Goal: Task Accomplishment & Management: Use online tool/utility

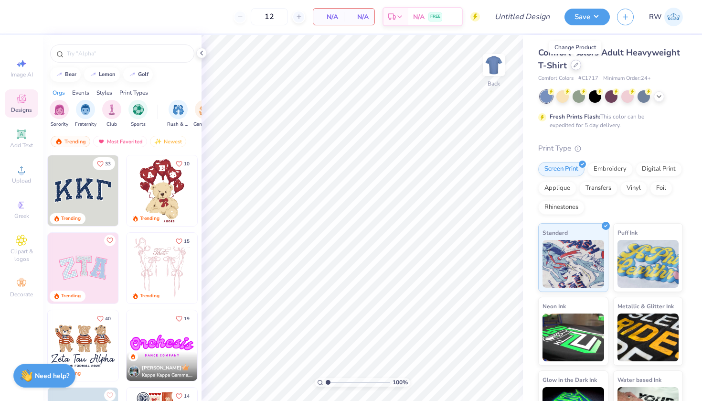
click at [575, 66] on icon at bounding box center [575, 65] width 5 height 5
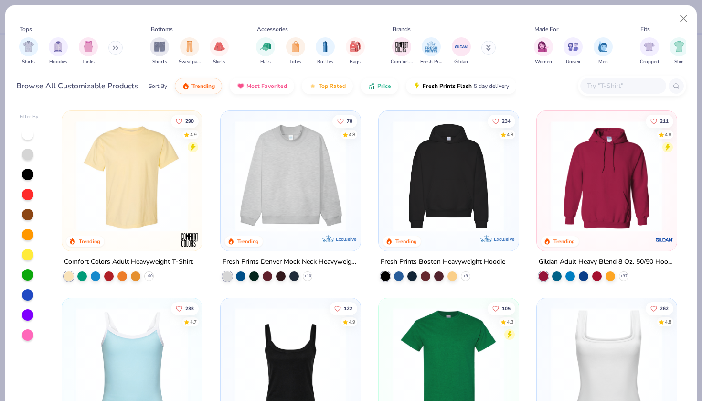
click at [121, 51] on button at bounding box center [115, 48] width 14 height 14
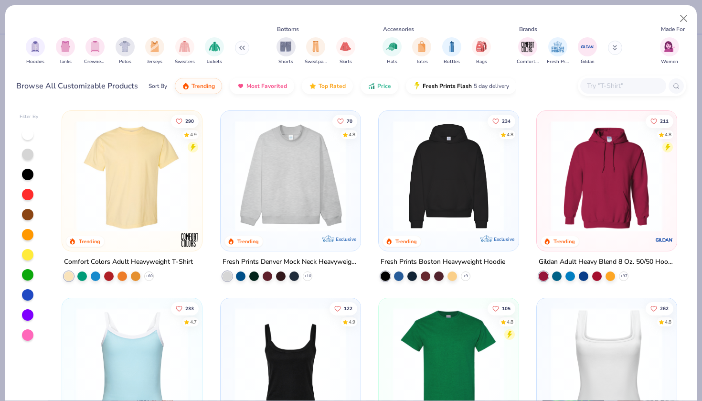
scroll to position [0, 24]
click at [631, 85] on input "text" at bounding box center [623, 85] width 74 height 11
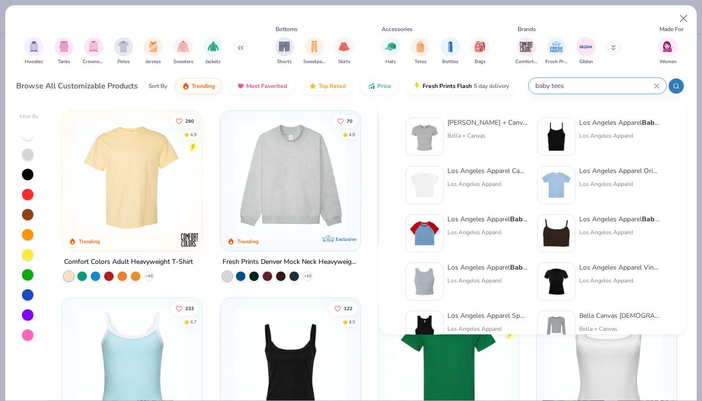
type input "baby tees"
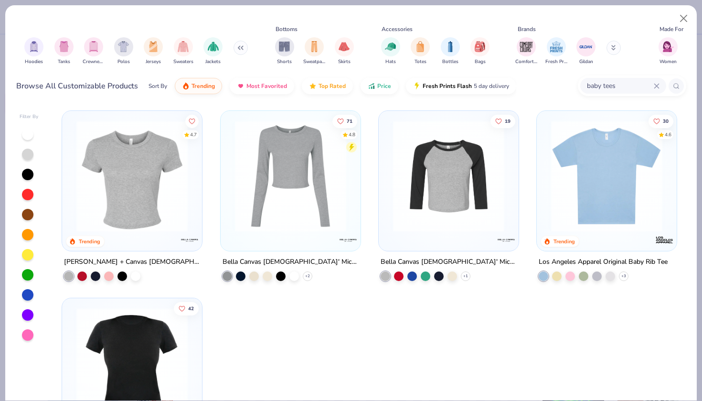
click at [612, 47] on icon at bounding box center [613, 46] width 3 height 1
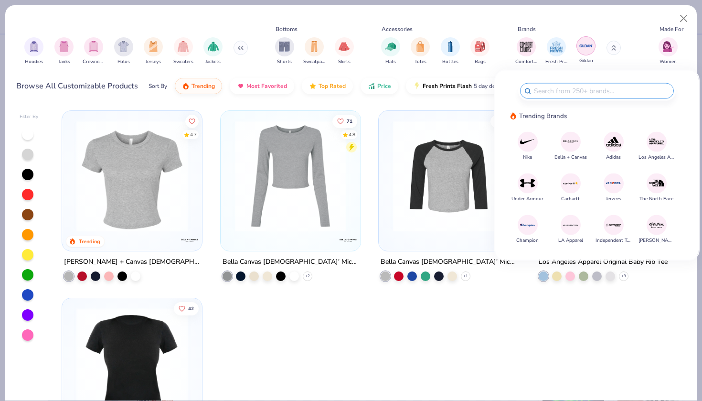
click at [586, 46] on img "filter for Gildan" at bounding box center [586, 46] width 14 height 14
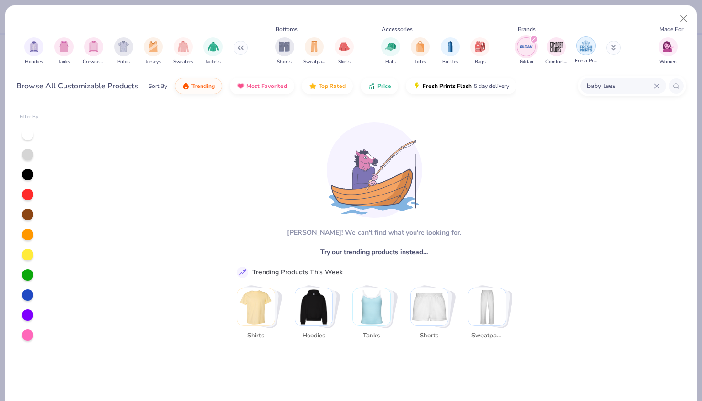
click at [589, 48] on img "filter for Fresh Prints" at bounding box center [586, 46] width 14 height 14
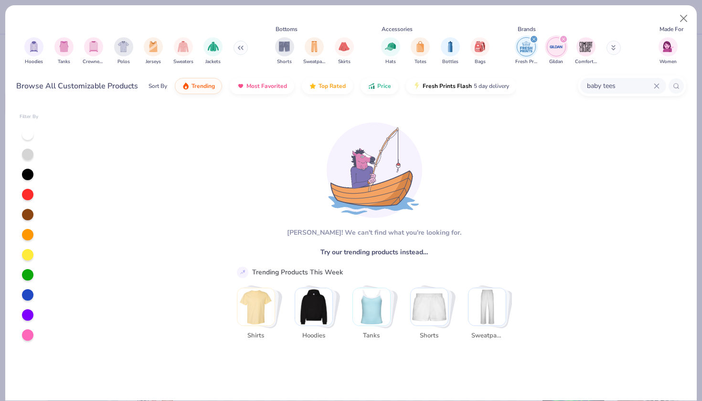
click at [561, 46] on img "filter for Gildan" at bounding box center [556, 47] width 14 height 14
click at [538, 46] on div "Fresh Prints Comfort Colors Gildan" at bounding box center [574, 50] width 120 height 35
click at [527, 47] on img "filter for Fresh Prints" at bounding box center [526, 47] width 14 height 14
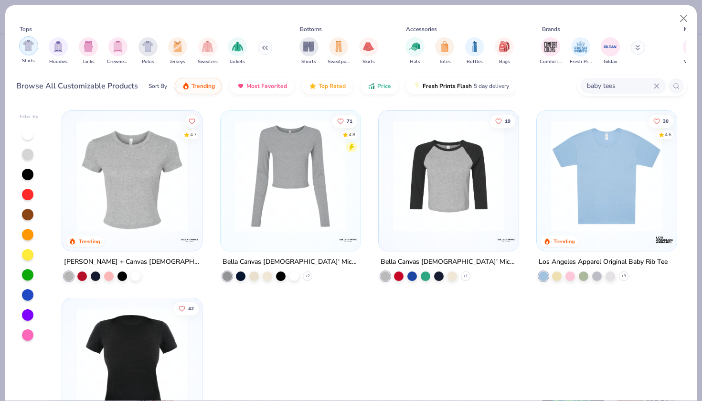
click at [33, 51] on img "filter for Shirts" at bounding box center [28, 45] width 11 height 11
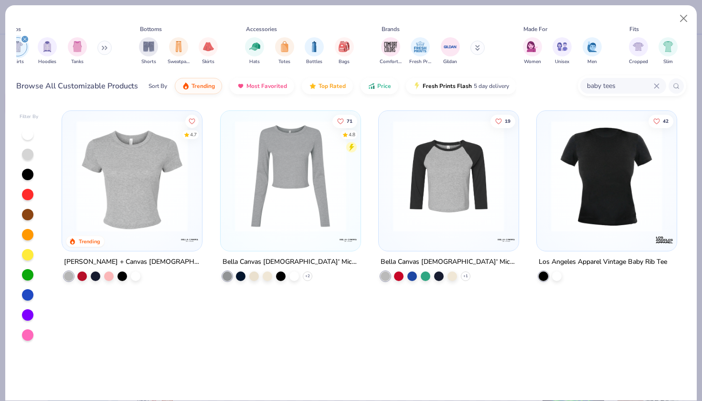
scroll to position [0, 394]
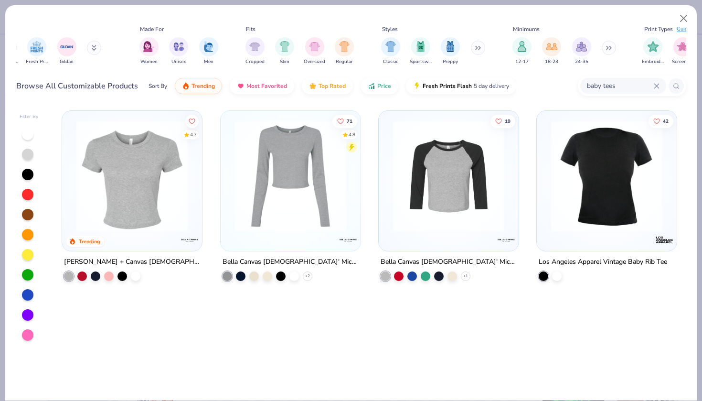
click at [479, 51] on button at bounding box center [478, 48] width 14 height 14
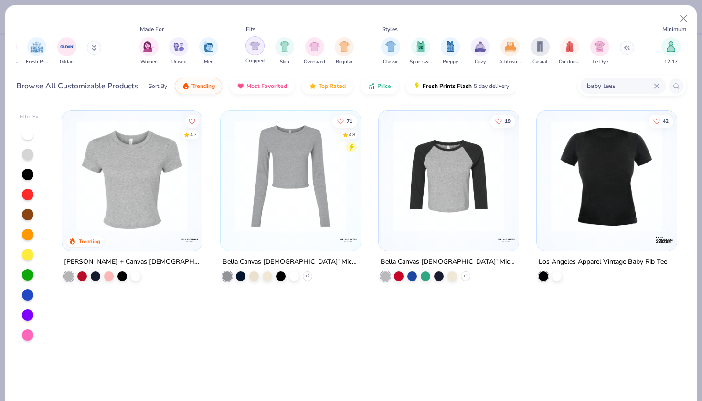
click at [257, 48] on img "filter for Cropped" at bounding box center [254, 45] width 11 height 11
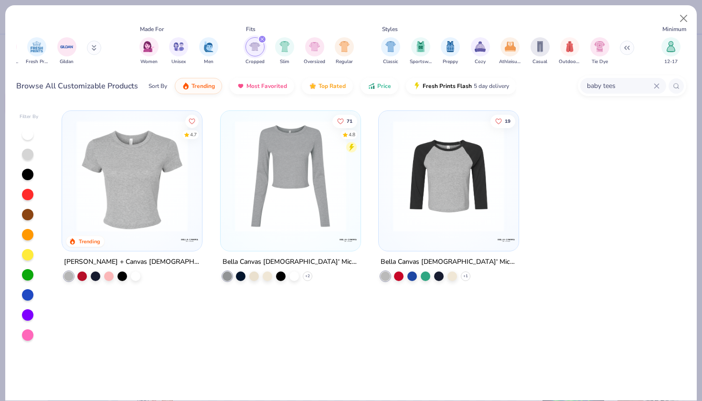
click at [132, 183] on img at bounding box center [132, 175] width 121 height 111
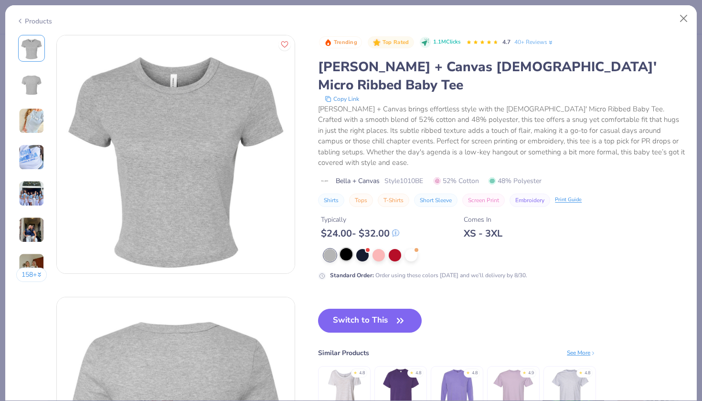
click at [350, 248] on div at bounding box center [346, 254] width 12 height 12
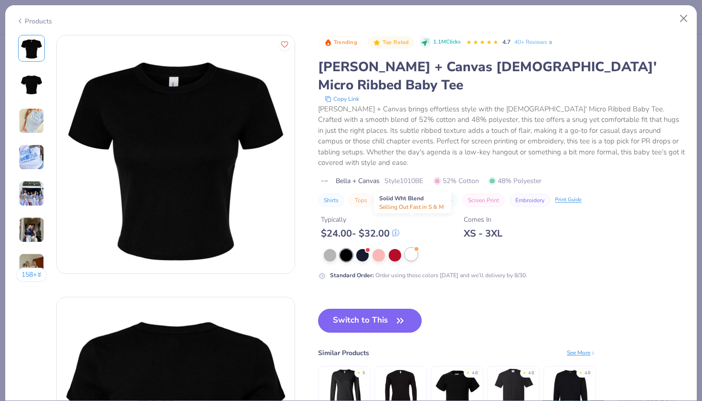
click at [407, 248] on div at bounding box center [411, 254] width 12 height 12
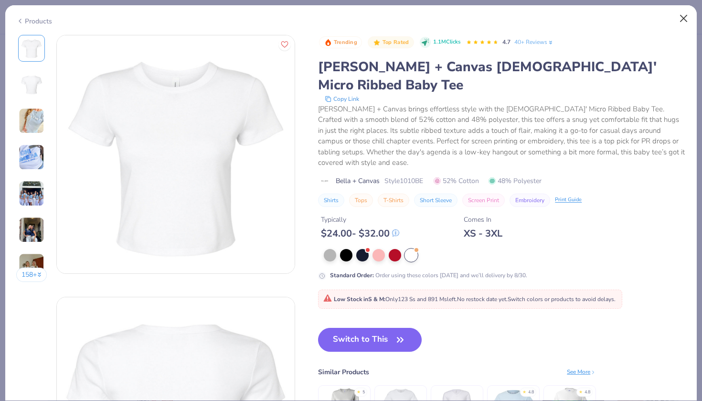
click at [682, 21] on button "Close" at bounding box center [684, 19] width 18 height 18
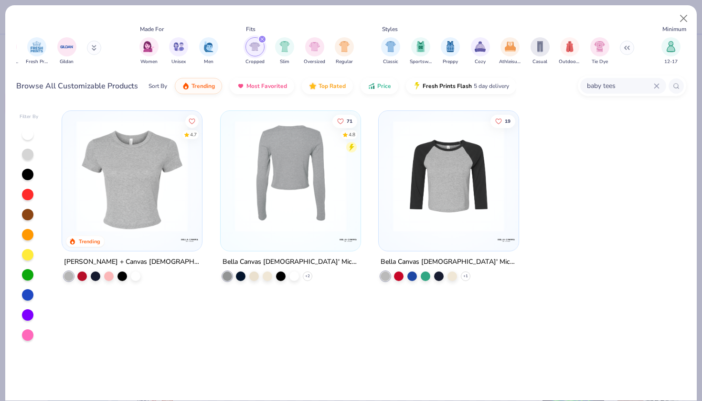
click at [153, 198] on img at bounding box center [132, 175] width 121 height 111
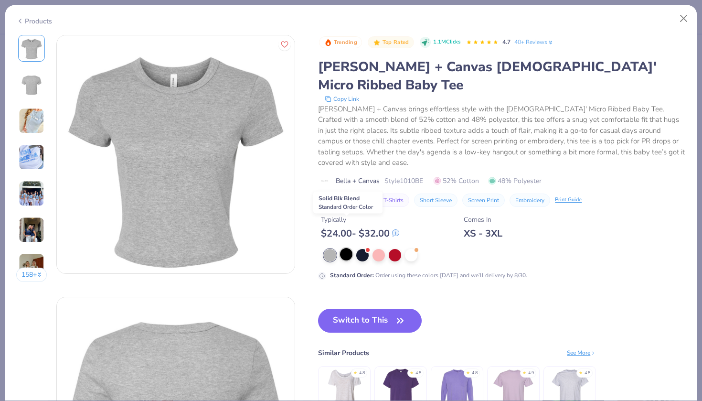
click at [347, 248] on div at bounding box center [346, 254] width 12 height 12
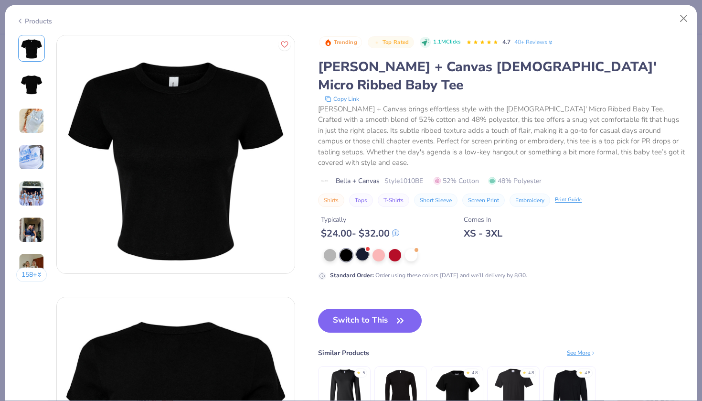
click at [361, 248] on div at bounding box center [362, 254] width 12 height 12
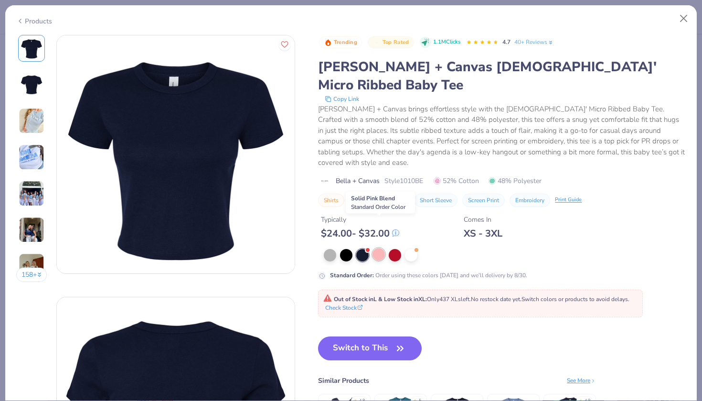
click at [380, 248] on div at bounding box center [378, 254] width 12 height 12
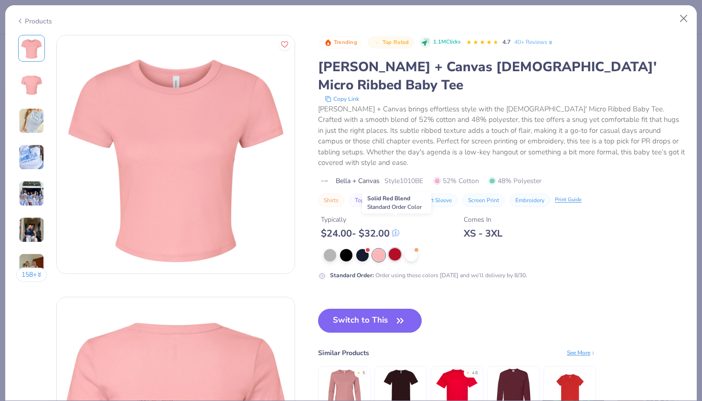
click at [395, 248] on div at bounding box center [395, 254] width 12 height 12
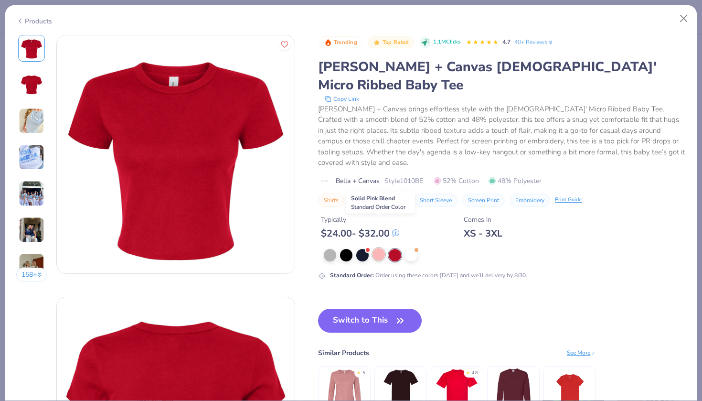
click at [382, 248] on div at bounding box center [378, 254] width 12 height 12
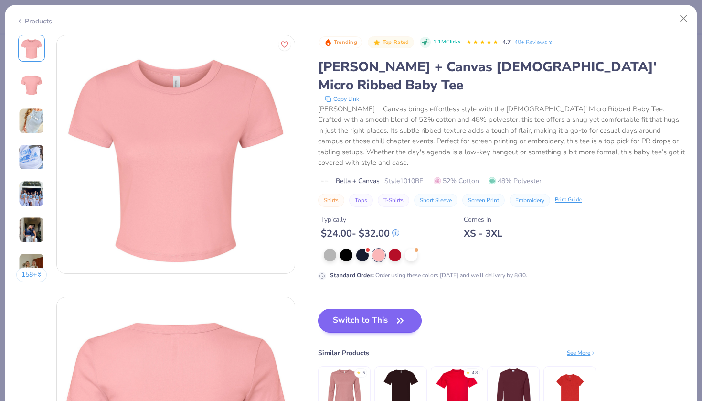
click at [403, 318] on icon "button" at bounding box center [400, 320] width 6 height 4
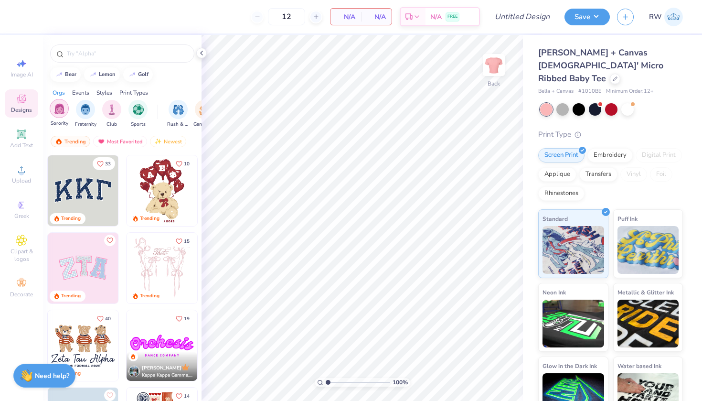
click at [59, 108] on img "filter for Sorority" at bounding box center [59, 108] width 11 height 11
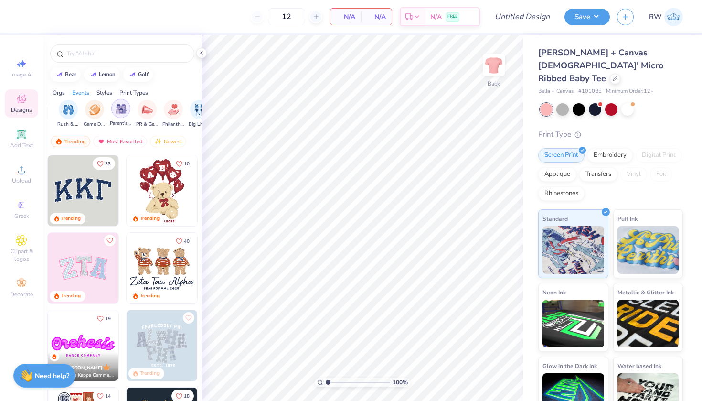
scroll to position [0, 110]
click at [150, 110] on img "filter for PR & General" at bounding box center [146, 108] width 11 height 11
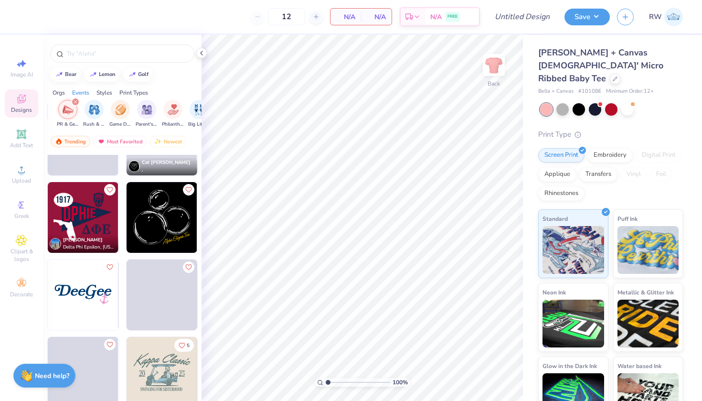
scroll to position [3436, 0]
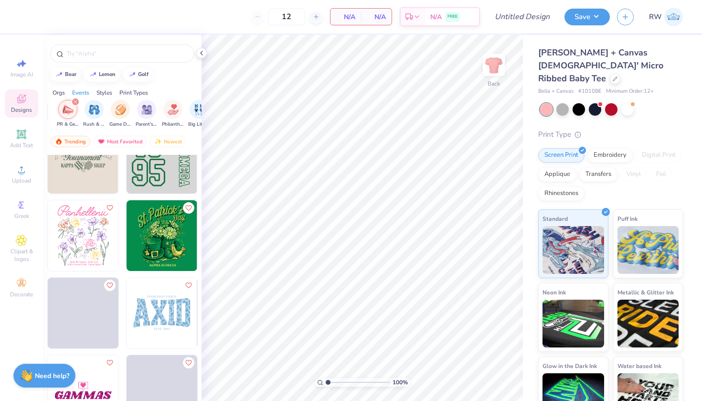
click at [68, 107] on img "filter for PR & General" at bounding box center [68, 109] width 11 height 11
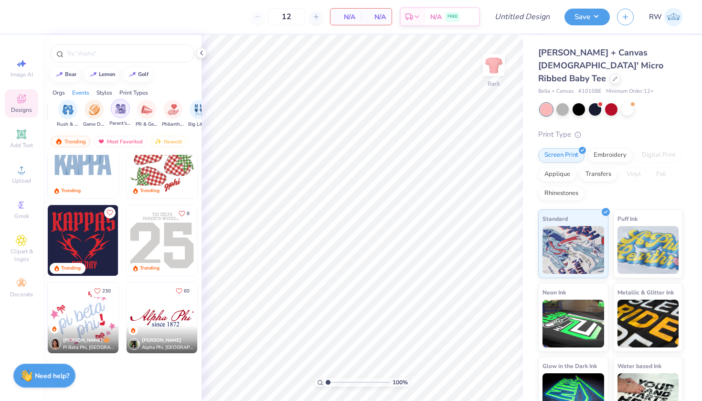
scroll to position [956, 0]
click at [140, 54] on input "text" at bounding box center [127, 54] width 122 height 10
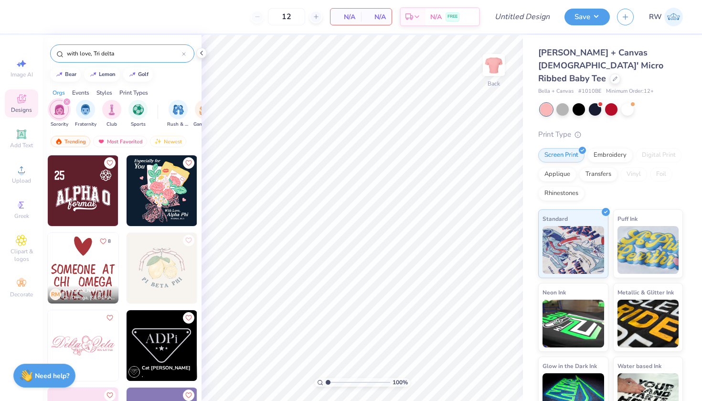
type input "with love, Tri delta"
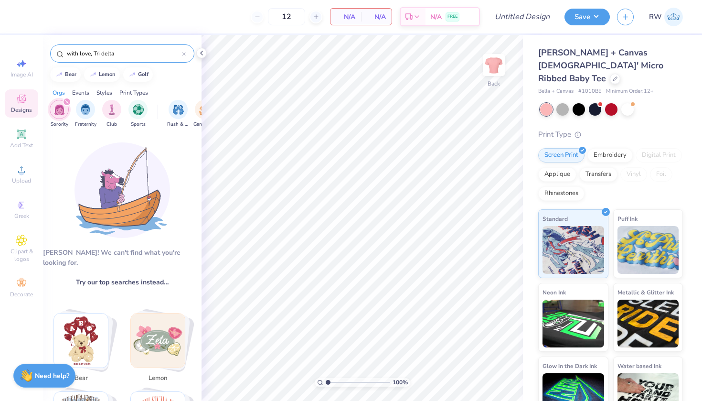
scroll to position [0, 0]
click at [67, 99] on div "filter for Sorority" at bounding box center [67, 101] width 9 height 9
click at [183, 53] on icon at bounding box center [184, 54] width 4 height 4
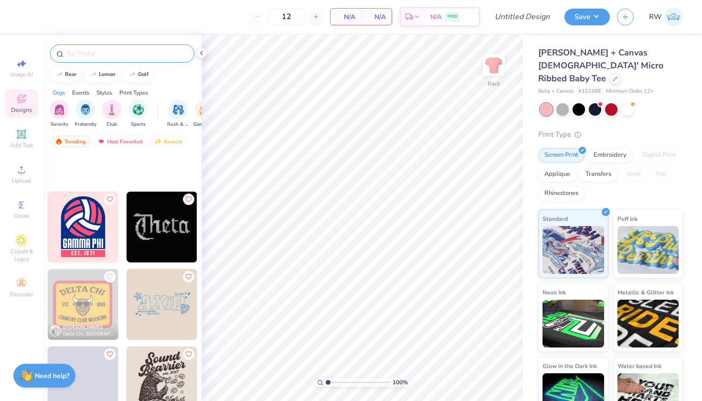
scroll to position [4874, 0]
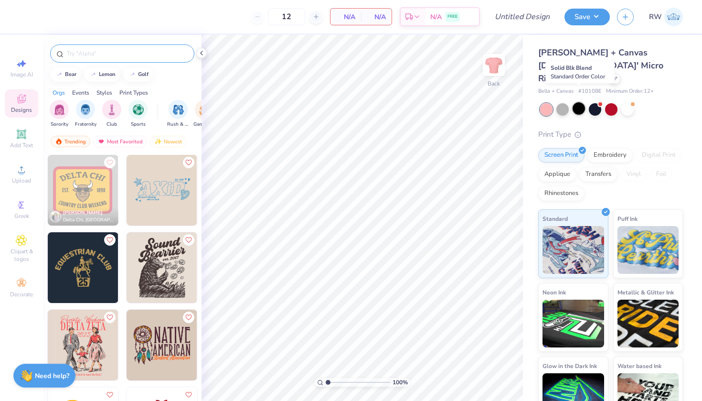
click at [578, 102] on div at bounding box center [579, 108] width 12 height 12
click at [596, 102] on div at bounding box center [595, 108] width 12 height 12
click at [610, 73] on div at bounding box center [615, 78] width 11 height 11
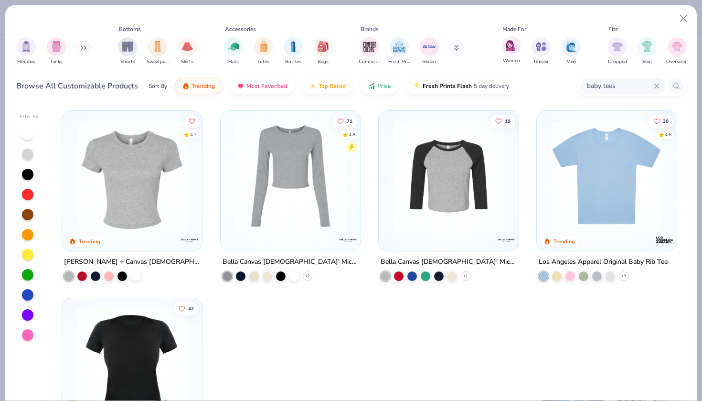
scroll to position [0, 307]
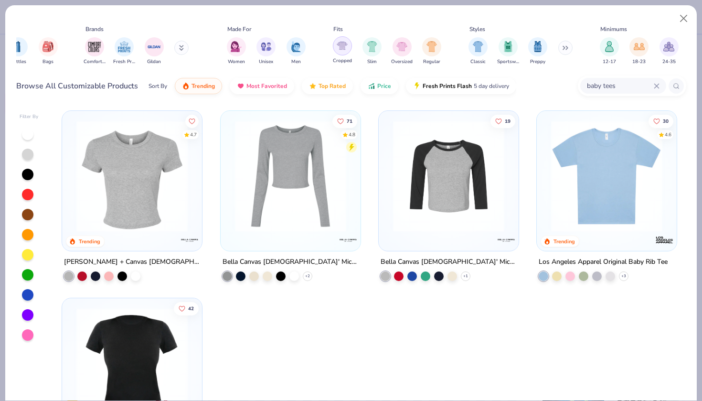
click at [348, 48] on div "filter for Cropped" at bounding box center [342, 45] width 19 height 19
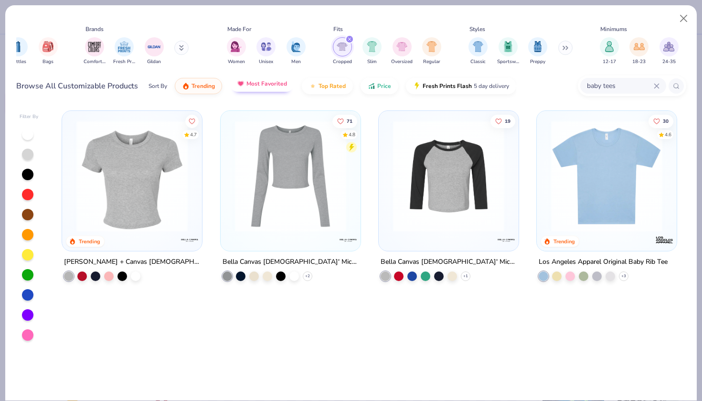
click at [259, 86] on span "Most Favorited" at bounding box center [266, 84] width 41 height 8
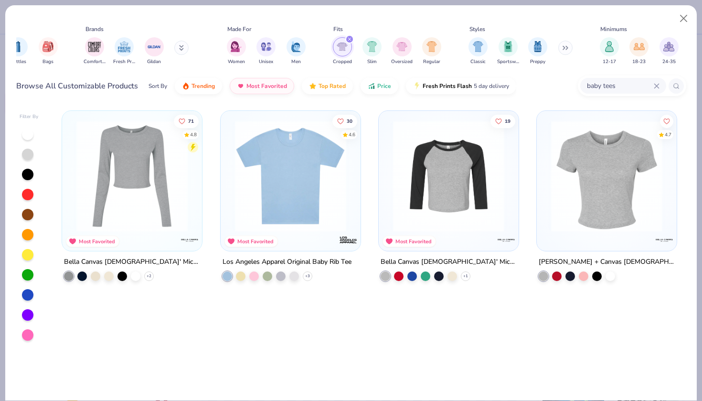
click at [559, 193] on img at bounding box center [606, 175] width 121 height 111
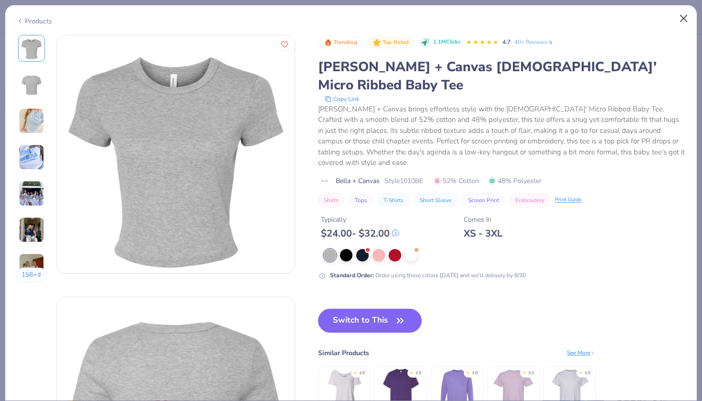
click at [680, 20] on button "Close" at bounding box center [684, 19] width 18 height 18
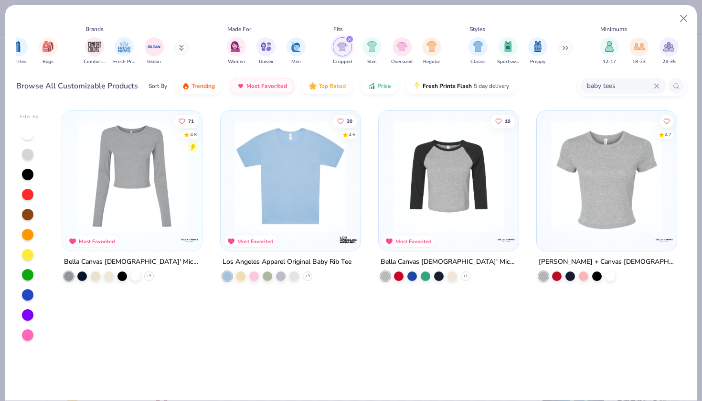
click at [130, 201] on img at bounding box center [132, 175] width 121 height 111
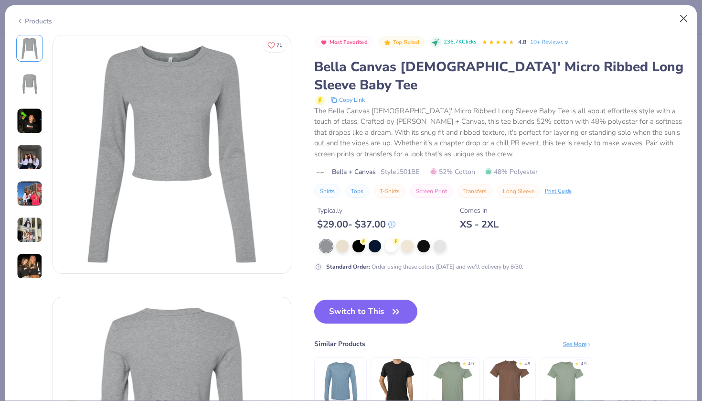
click at [686, 19] on button "Close" at bounding box center [684, 19] width 18 height 18
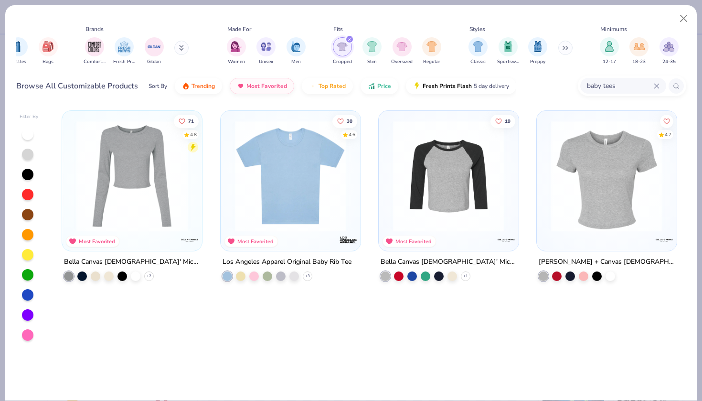
click at [354, 199] on div at bounding box center [290, 174] width 130 height 116
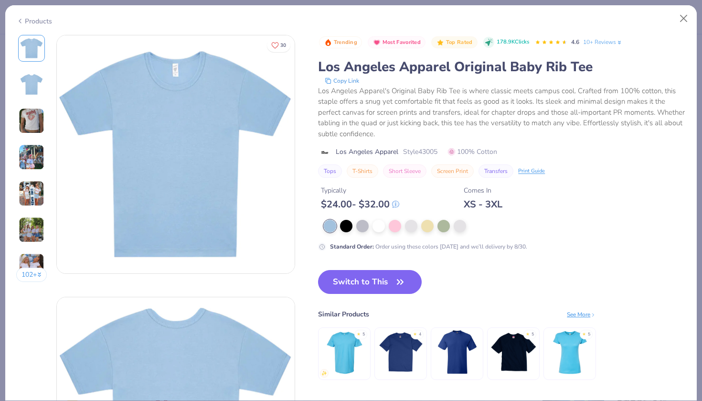
click at [35, 123] on img at bounding box center [32, 121] width 26 height 26
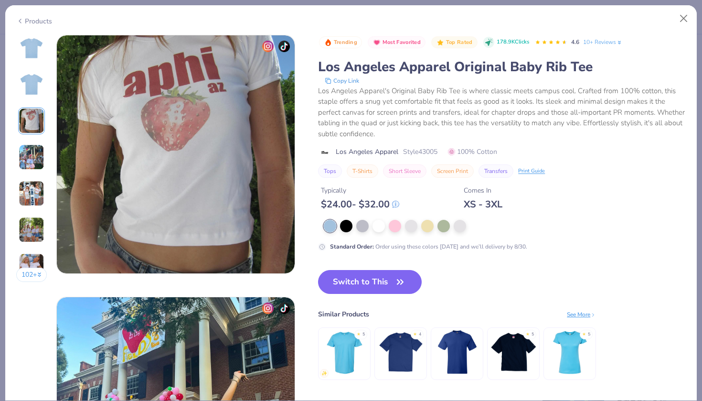
click at [31, 153] on img at bounding box center [32, 157] width 26 height 26
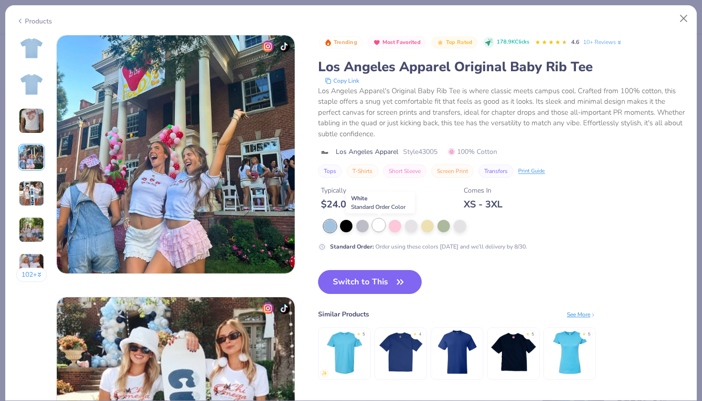
click at [381, 229] on div at bounding box center [378, 225] width 12 height 12
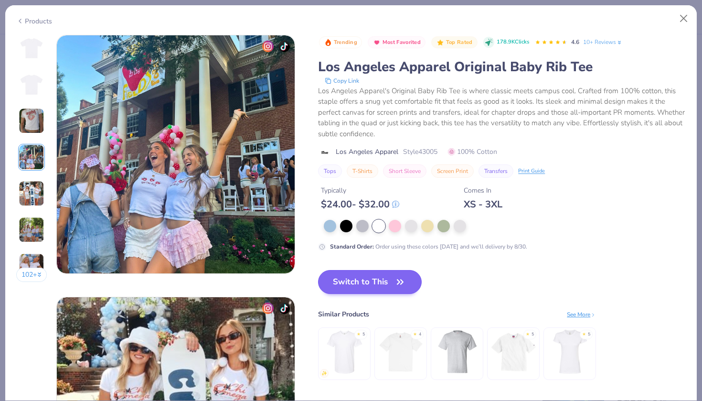
click at [386, 287] on button "Switch to This" at bounding box center [370, 282] width 104 height 24
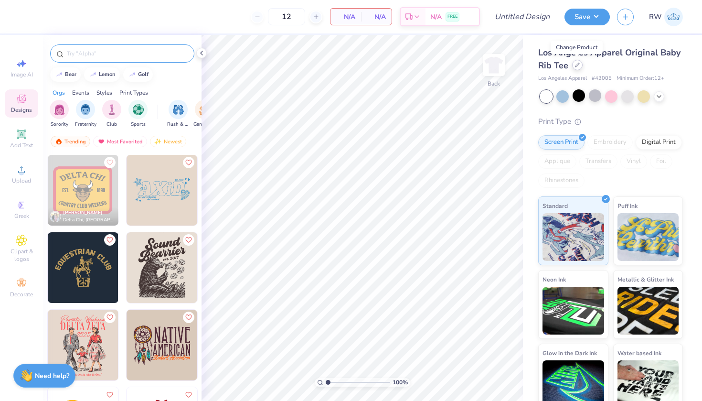
click at [581, 65] on div at bounding box center [577, 65] width 11 height 11
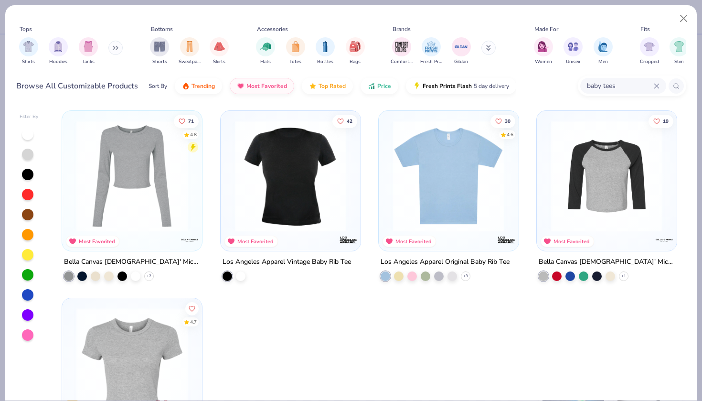
click at [174, 324] on img at bounding box center [132, 363] width 121 height 111
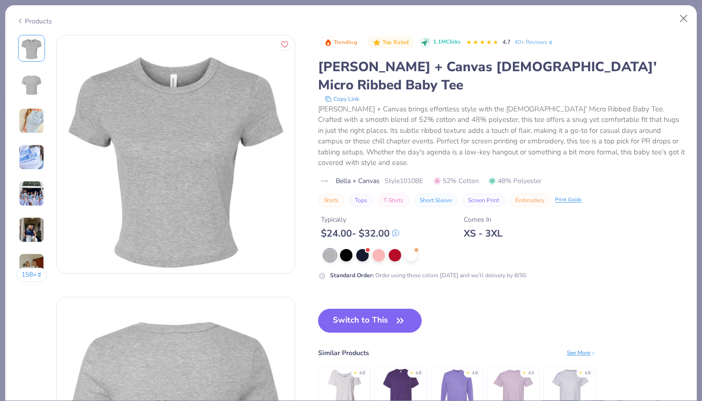
click at [31, 126] on img at bounding box center [32, 121] width 26 height 26
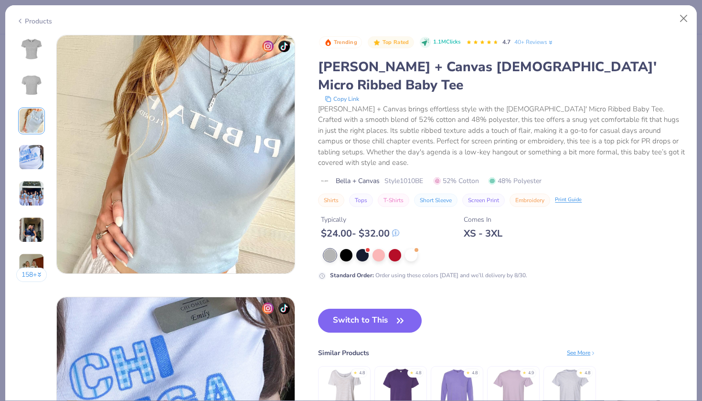
click at [37, 158] on img at bounding box center [32, 157] width 26 height 26
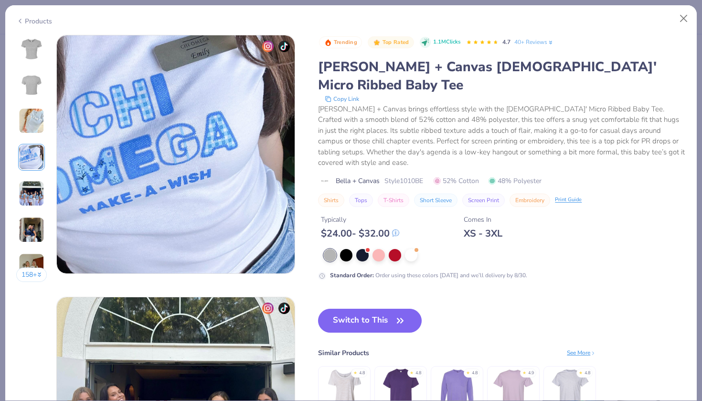
click at [43, 193] on img at bounding box center [32, 193] width 26 height 26
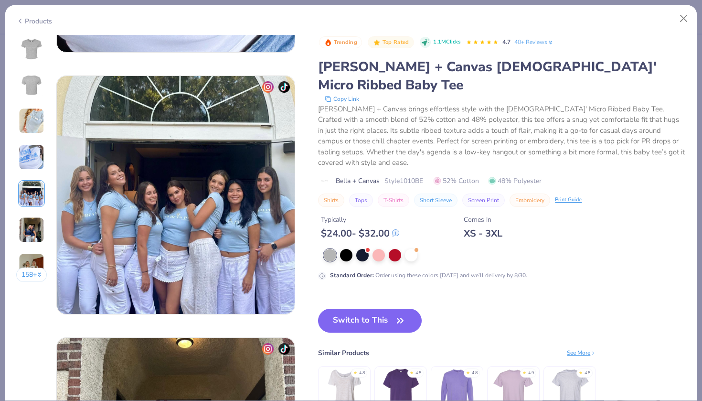
scroll to position [1047, 0]
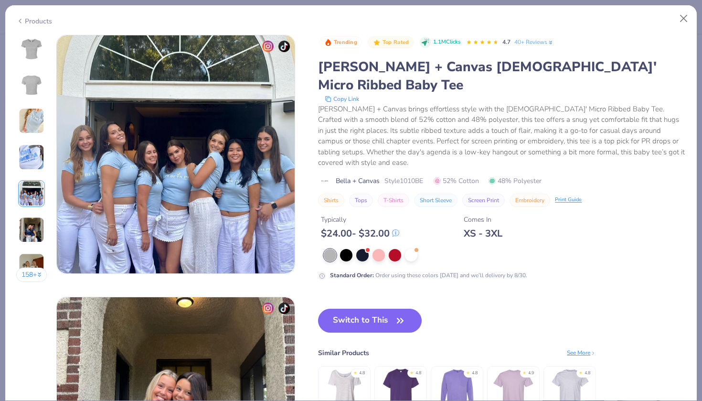
click at [37, 198] on img at bounding box center [32, 193] width 26 height 26
click at [34, 229] on img at bounding box center [32, 230] width 26 height 26
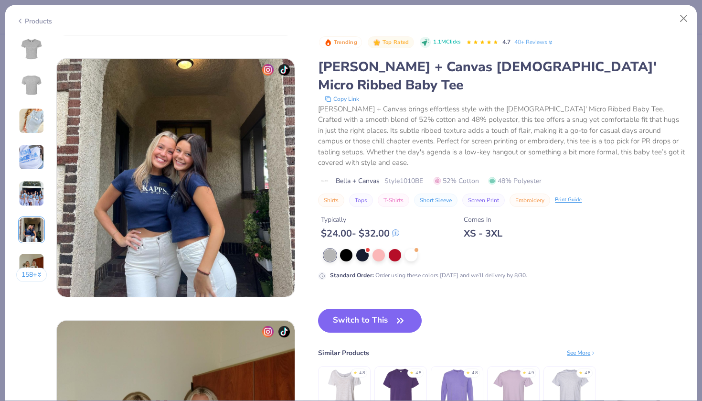
scroll to position [1308, 0]
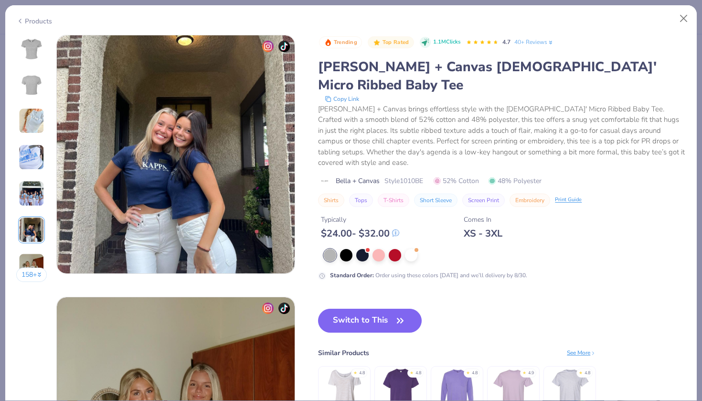
click at [350, 249] on div "Standard Order : Order using these colors today and we’ll delivery by 8/30." at bounding box center [502, 264] width 368 height 31
click at [363, 248] on div at bounding box center [362, 254] width 12 height 12
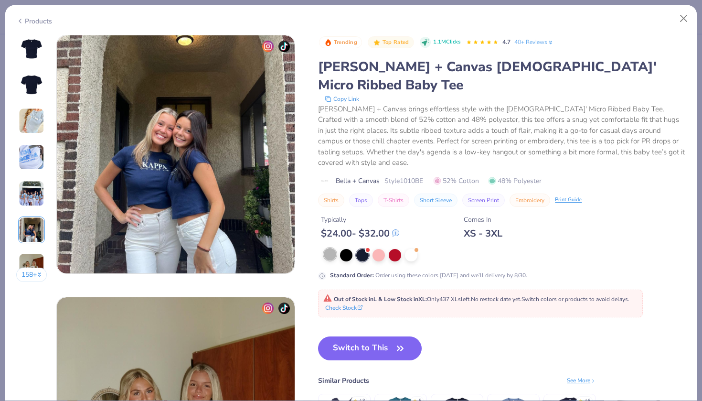
click at [334, 248] on div at bounding box center [330, 254] width 12 height 12
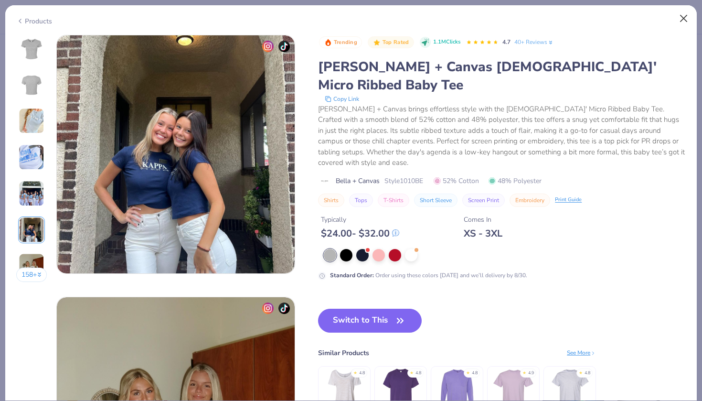
click at [681, 16] on button "Close" at bounding box center [684, 19] width 18 height 18
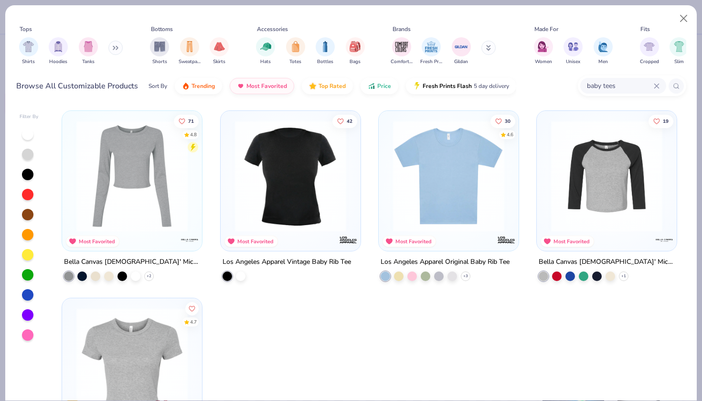
click at [501, 204] on img at bounding box center [448, 175] width 121 height 111
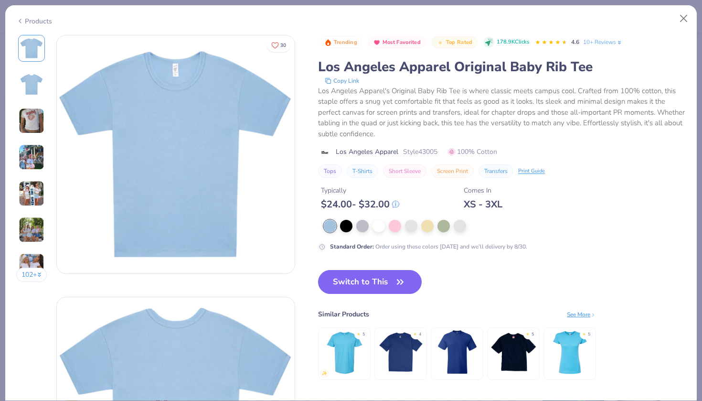
click at [37, 153] on img at bounding box center [32, 157] width 26 height 26
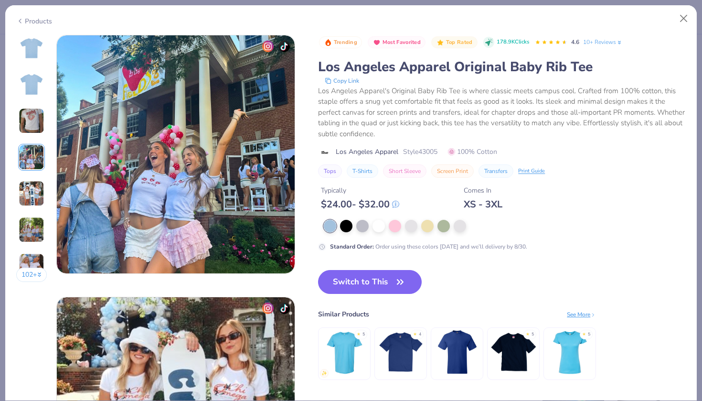
click at [36, 186] on img at bounding box center [32, 193] width 26 height 26
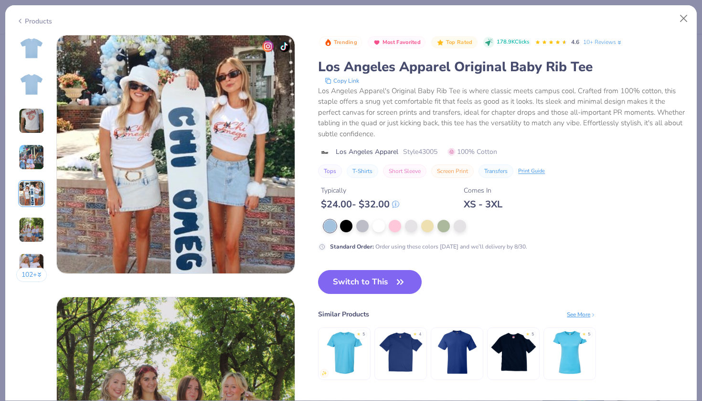
click at [41, 227] on img at bounding box center [32, 230] width 26 height 26
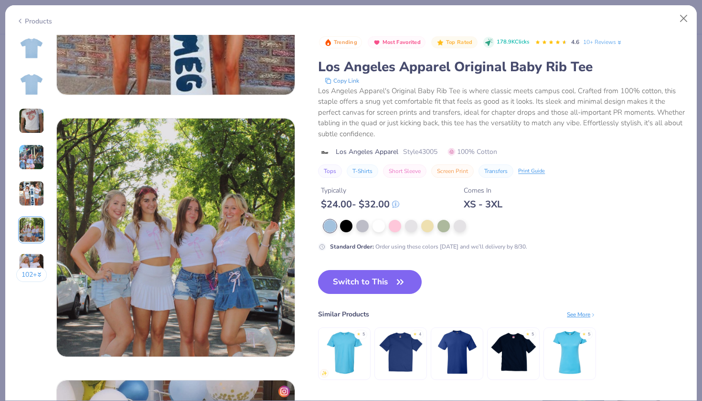
scroll to position [1202, 0]
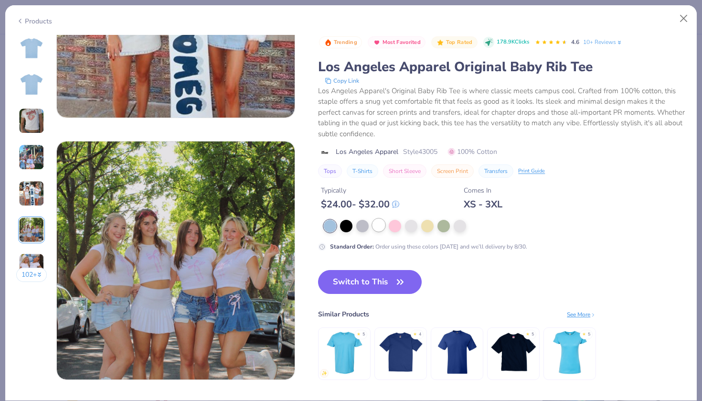
click at [380, 229] on div at bounding box center [378, 225] width 12 height 12
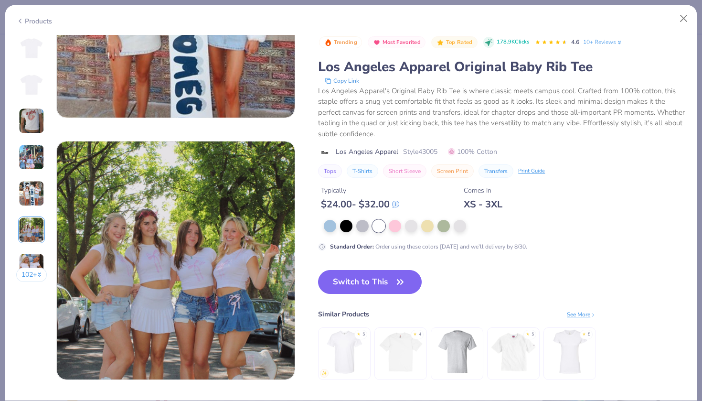
click at [391, 296] on div "Switch to This Similar Products See More ★ 5 ★ 4 ★ 5 ★ 5" at bounding box center [457, 334] width 278 height 129
click at [387, 283] on button "Switch to This" at bounding box center [370, 282] width 104 height 24
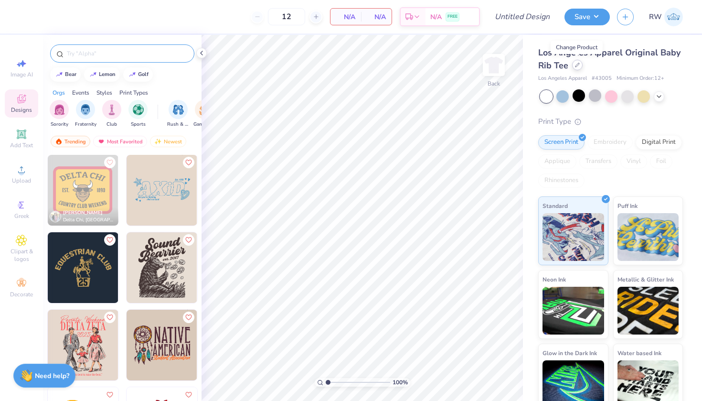
click at [579, 65] on div at bounding box center [577, 65] width 11 height 11
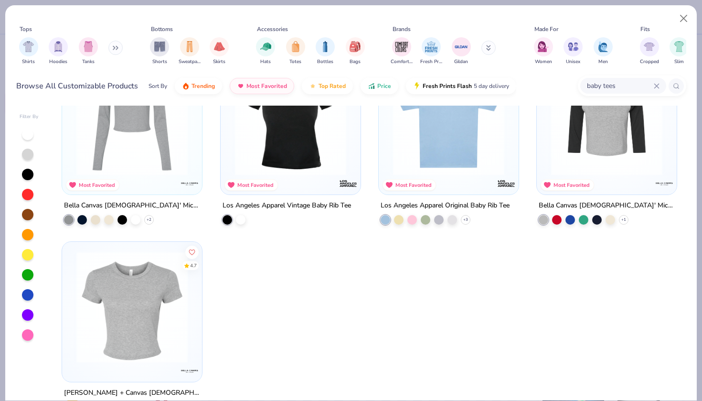
scroll to position [62, 0]
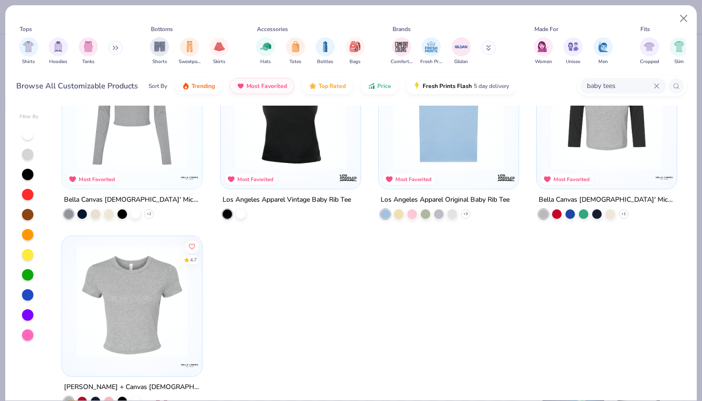
click at [173, 319] on img at bounding box center [132, 300] width 121 height 111
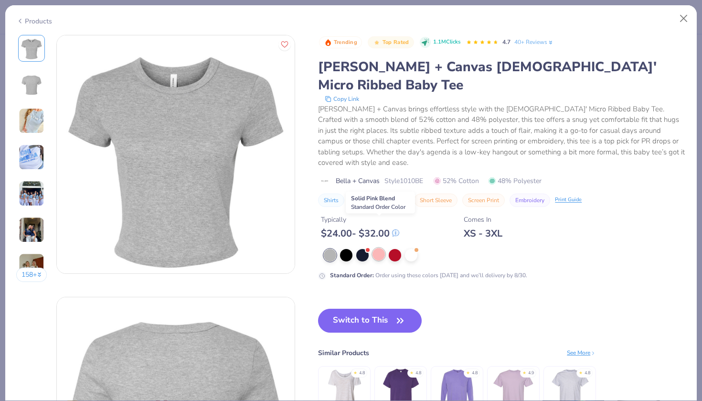
click at [379, 248] on div at bounding box center [378, 254] width 12 height 12
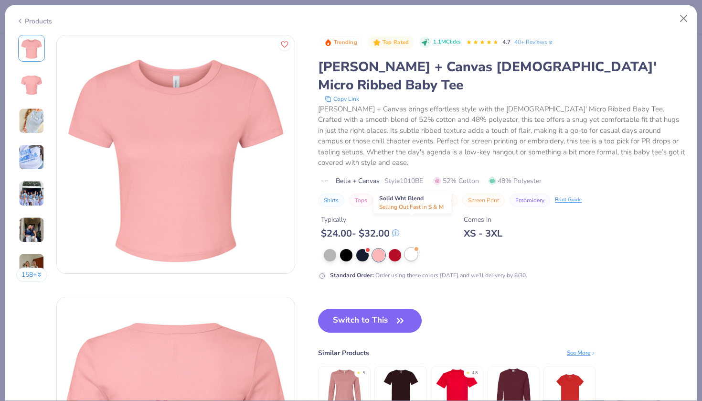
click at [409, 248] on div at bounding box center [411, 254] width 12 height 12
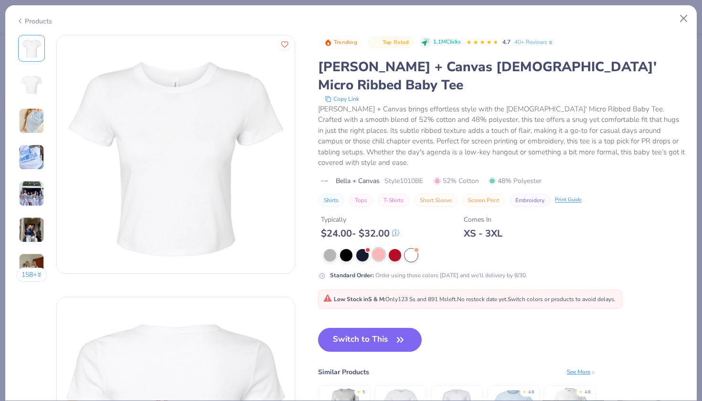
click at [382, 248] on div at bounding box center [378, 254] width 12 height 12
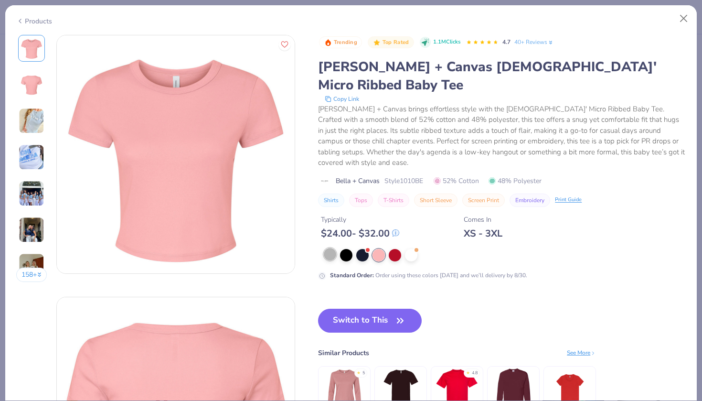
click at [332, 248] on div at bounding box center [330, 254] width 12 height 12
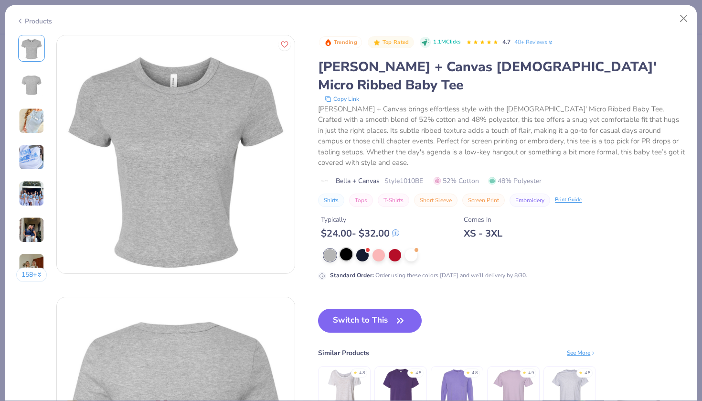
click at [349, 248] on div at bounding box center [346, 254] width 12 height 12
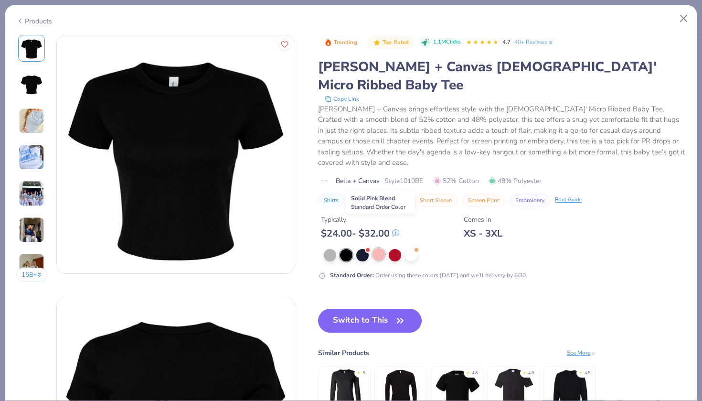
click at [378, 248] on div at bounding box center [378, 254] width 12 height 12
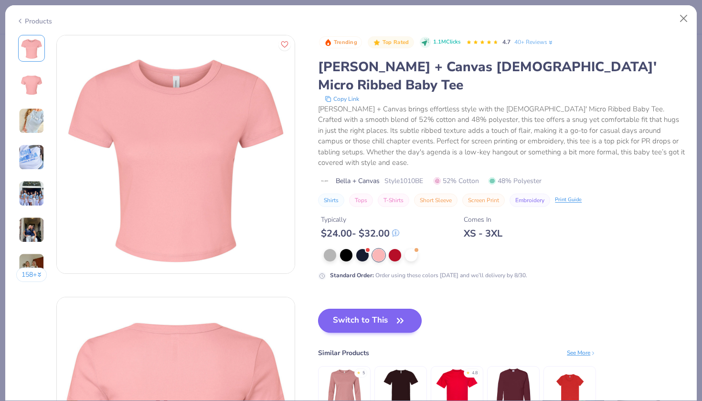
click at [382, 308] on button "Switch to This" at bounding box center [370, 320] width 104 height 24
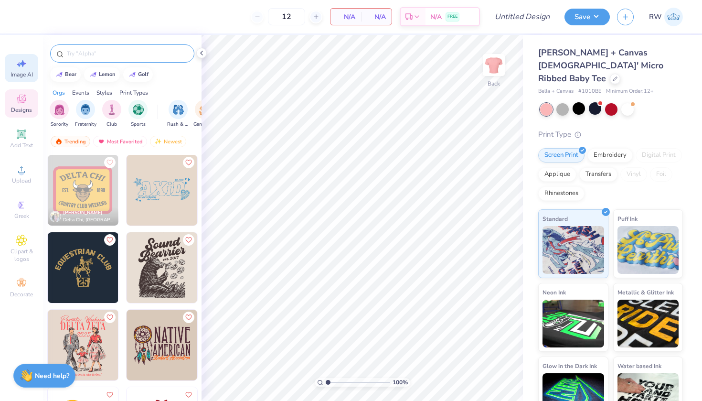
click at [23, 69] on div "Image AI" at bounding box center [21, 68] width 33 height 28
select select "4"
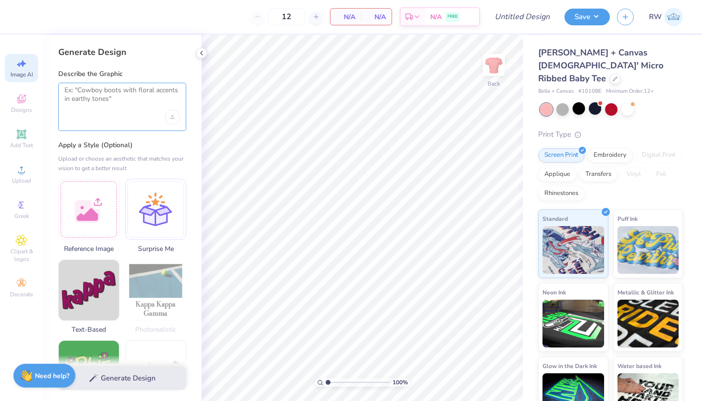
click at [116, 93] on textarea at bounding box center [122, 98] width 116 height 24
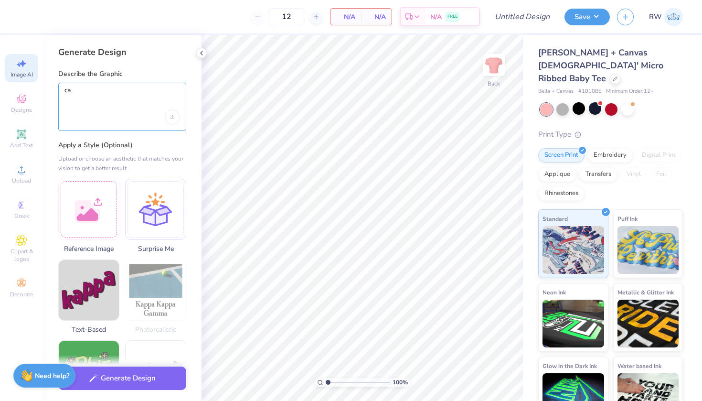
type textarea "c"
type textarea "change tri delta to sigma lambda gamma"
click at [174, 118] on div "Upload image" at bounding box center [172, 116] width 15 height 15
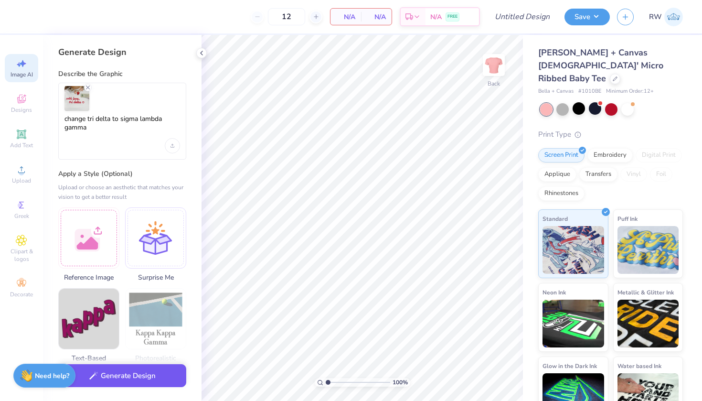
click at [157, 375] on button "Generate Design" at bounding box center [122, 375] width 128 height 23
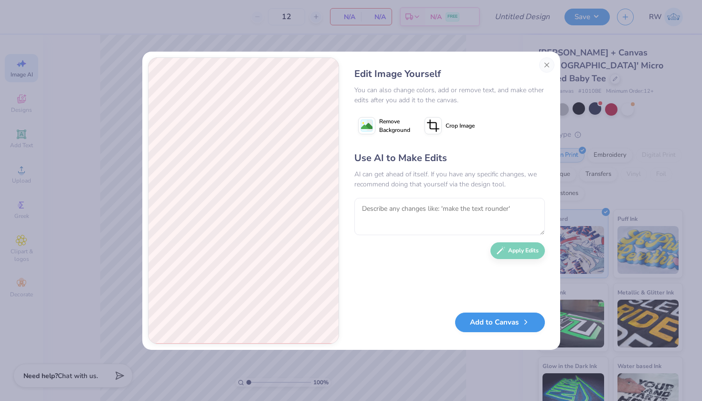
click at [509, 324] on button "Add to Canvas" at bounding box center [500, 322] width 90 height 20
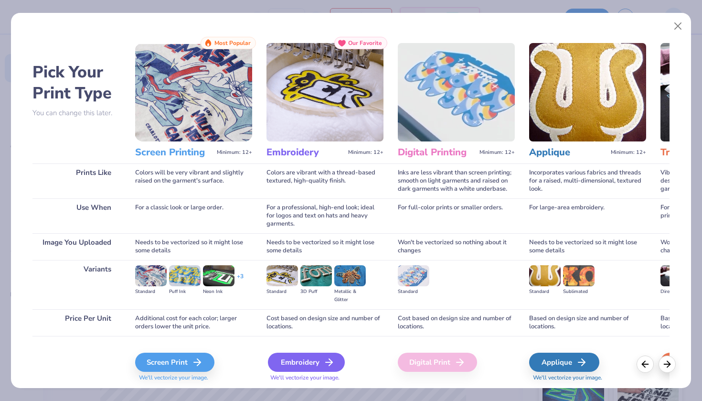
click at [313, 361] on div "Embroidery" at bounding box center [306, 361] width 77 height 19
click at [326, 361] on icon at bounding box center [328, 361] width 11 height 11
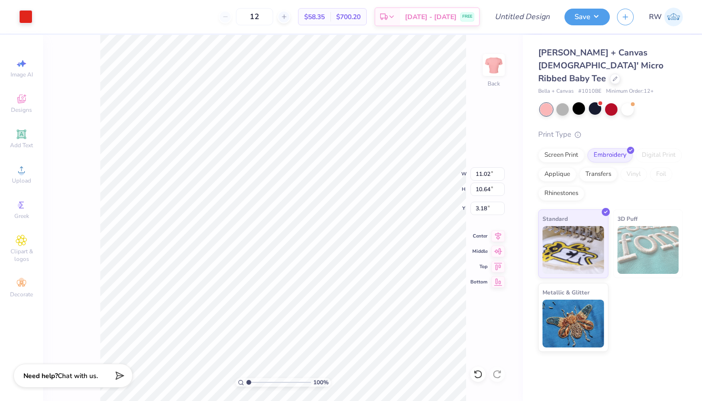
type input "6.86"
type input "6.62"
type input "3.65"
type input "5.65"
type input "5.46"
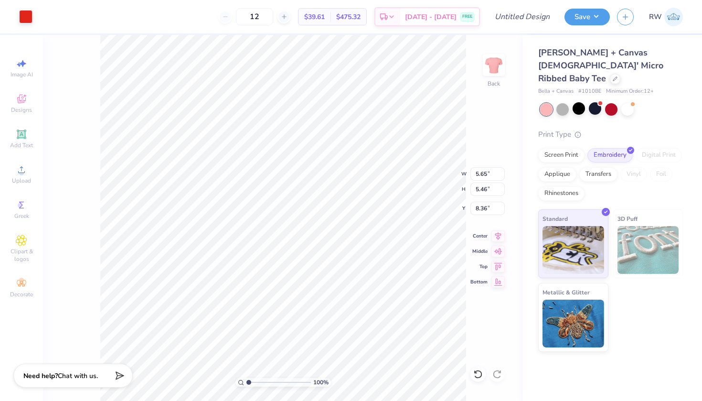
type input "1.83"
click at [24, 104] on icon at bounding box center [21, 98] width 11 height 11
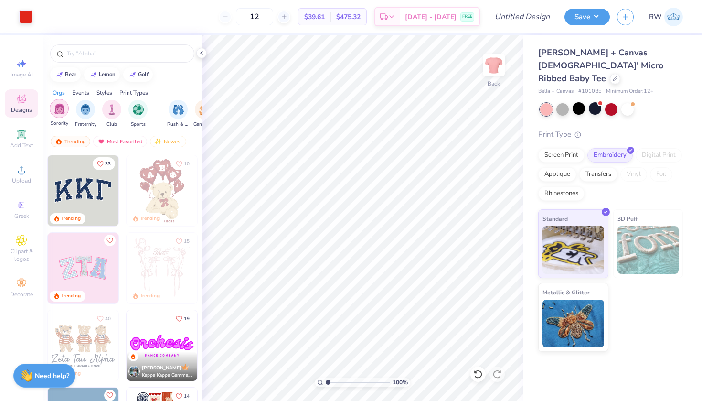
click at [65, 116] on div "filter for Sorority" at bounding box center [59, 108] width 19 height 19
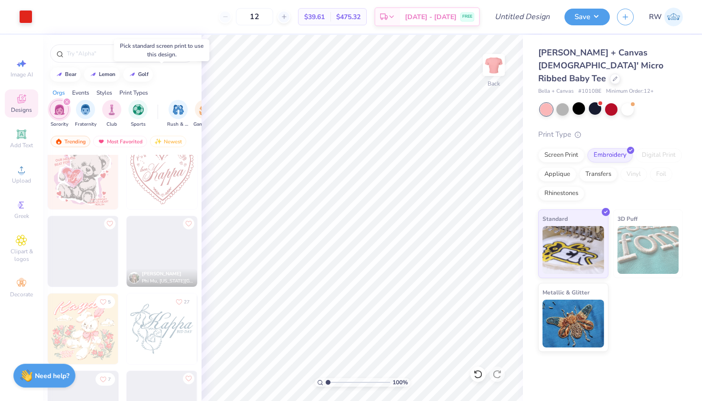
scroll to position [10608, 0]
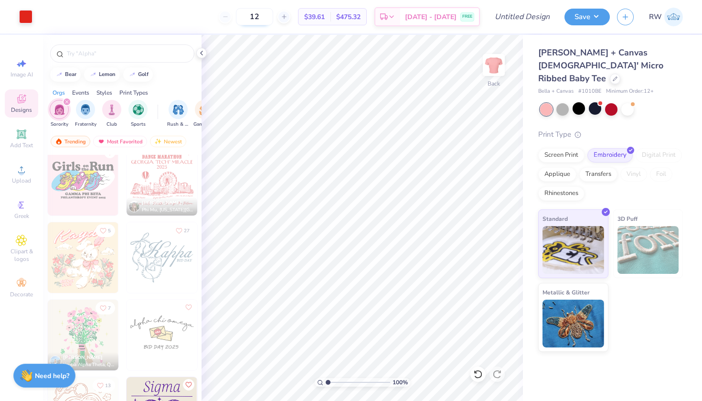
click at [273, 16] on input "12" at bounding box center [254, 16] width 37 height 17
type input "12"
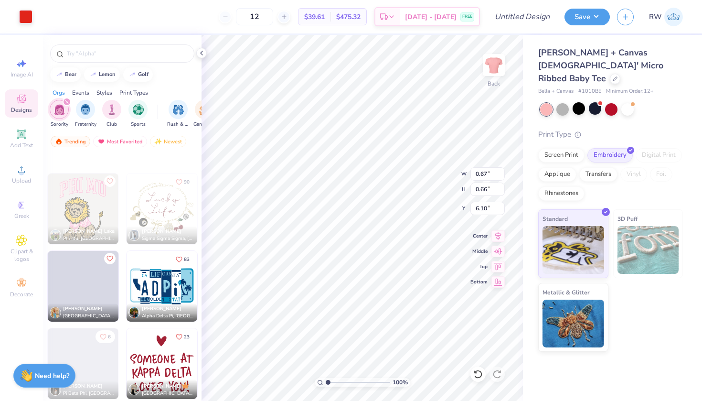
scroll to position [12020, 0]
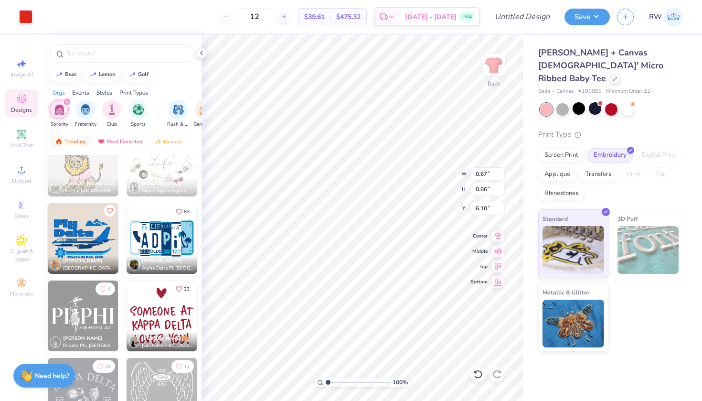
click at [159, 223] on img at bounding box center [162, 238] width 71 height 71
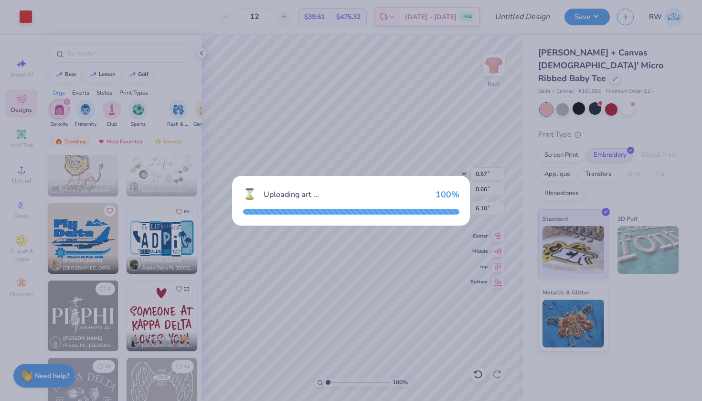
type input "6.96"
type input "3.94"
type input "3.00"
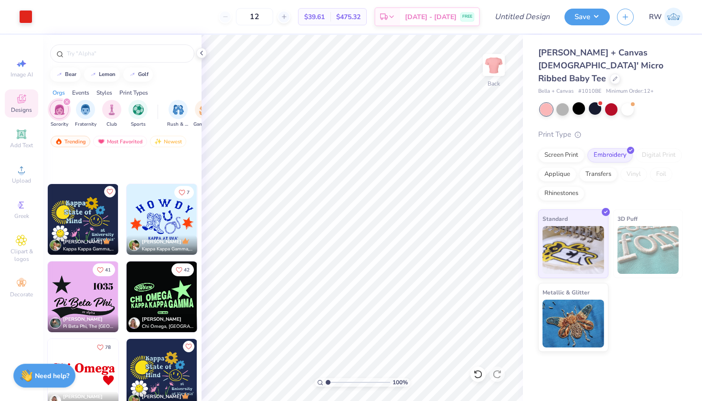
scroll to position [14423, 0]
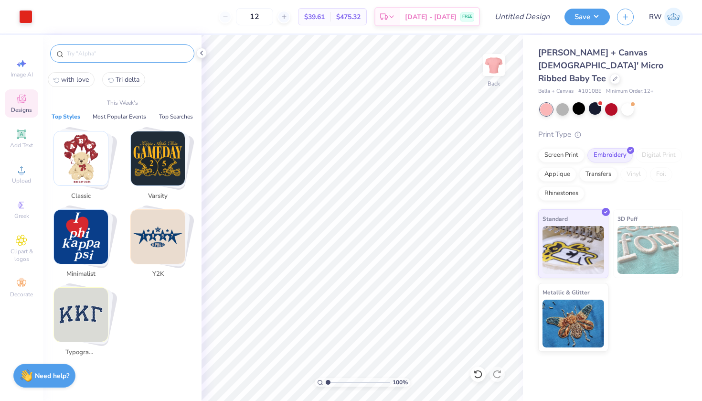
click at [146, 57] on input "text" at bounding box center [127, 54] width 122 height 10
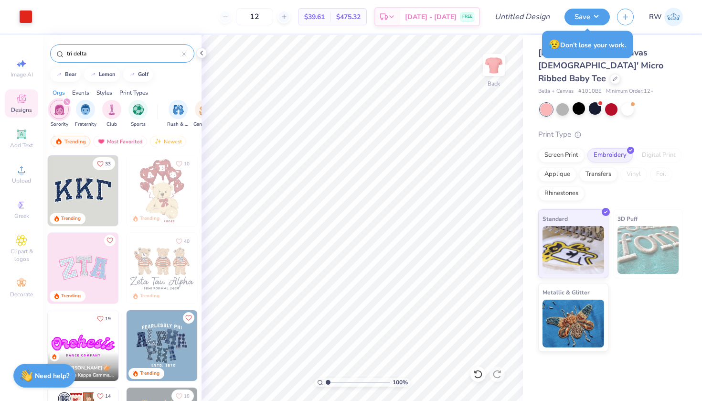
type input "tri delta"
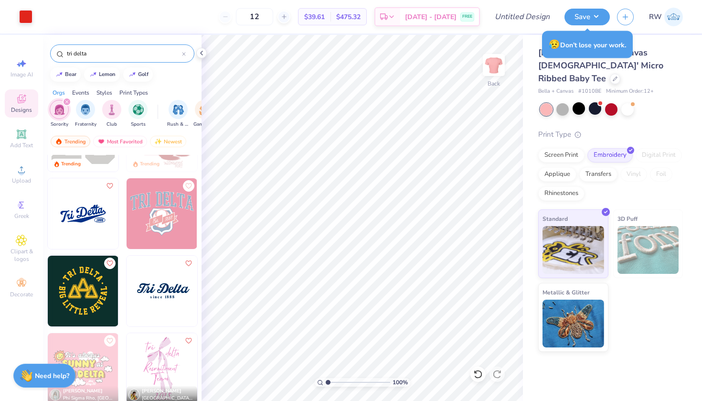
scroll to position [128, 0]
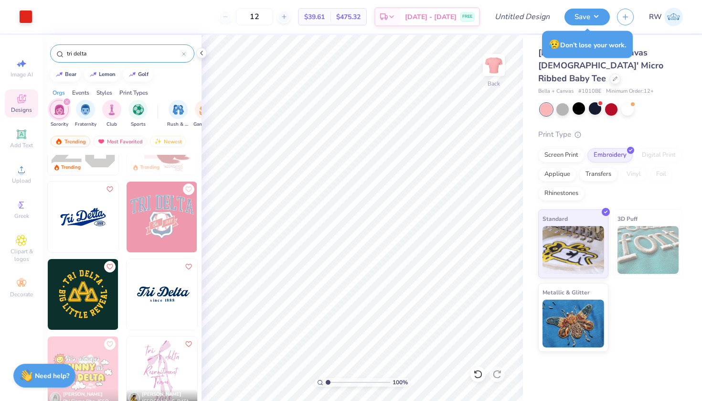
click at [61, 115] on img "filter for Sorority" at bounding box center [59, 109] width 11 height 11
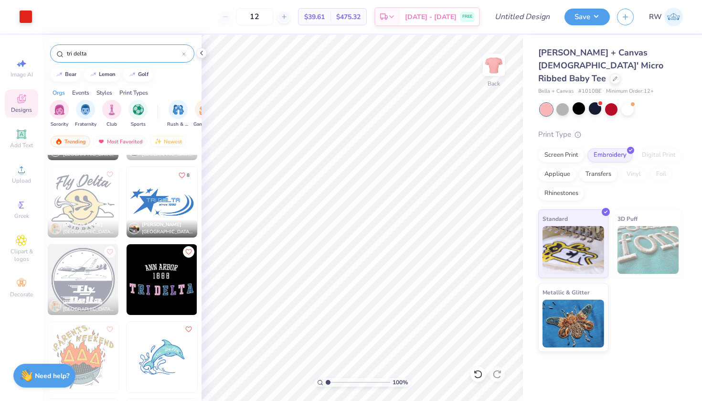
scroll to position [4107, 0]
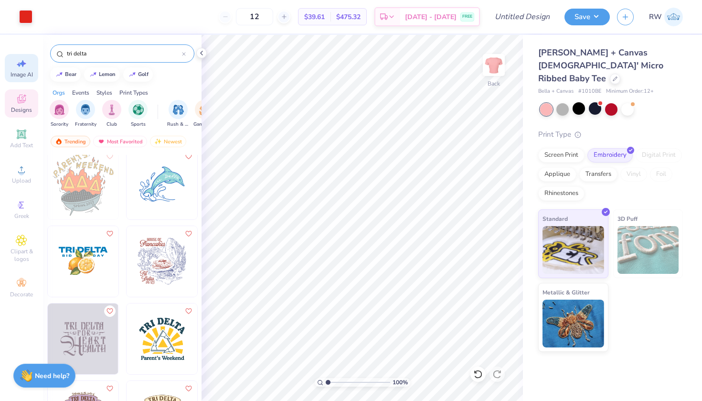
click at [27, 74] on span "Image AI" at bounding box center [22, 75] width 22 height 8
select select "4"
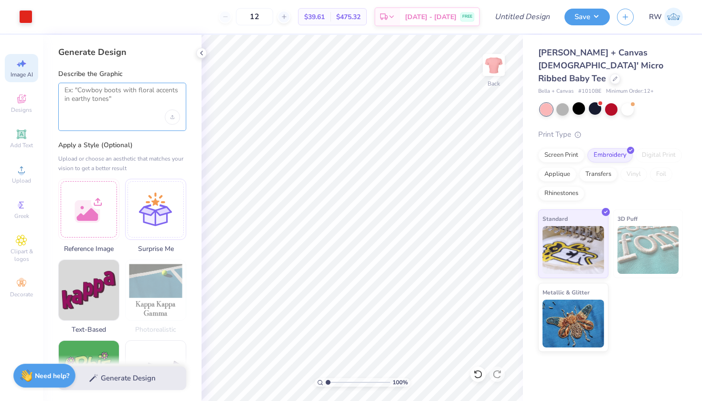
click at [123, 100] on textarea at bounding box center [122, 98] width 116 height 24
click at [173, 118] on icon "Upload image" at bounding box center [172, 117] width 4 height 4
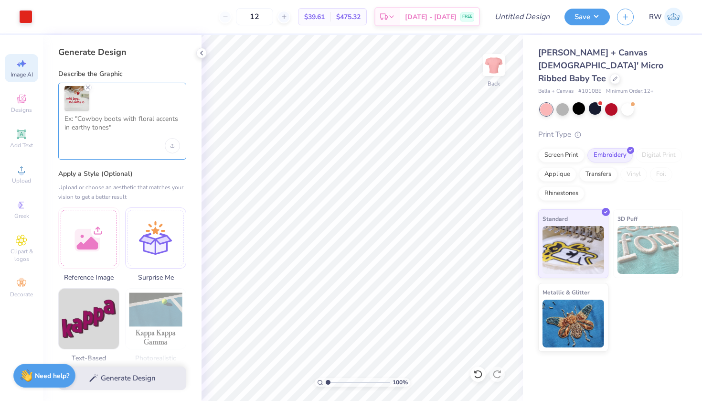
click at [117, 127] on textarea at bounding box center [122, 127] width 116 height 24
click at [88, 87] on line "Remove uploaded image" at bounding box center [87, 87] width 3 height 3
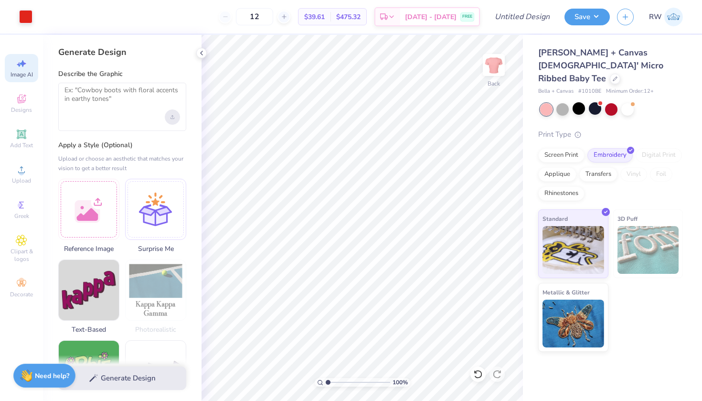
click at [170, 117] on icon "Upload image" at bounding box center [172, 117] width 4 height 4
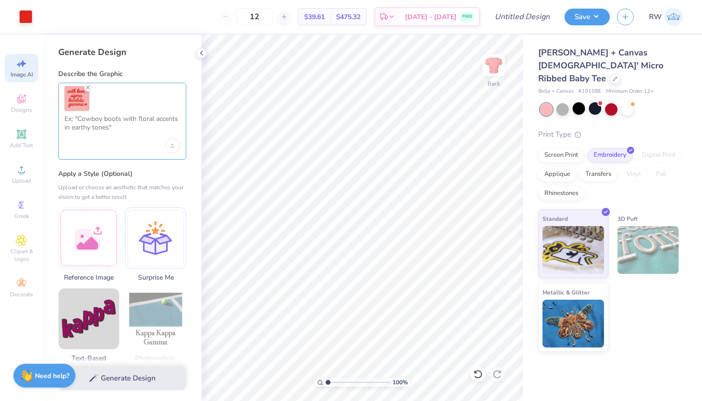
click at [129, 130] on textarea at bounding box center [122, 127] width 116 height 24
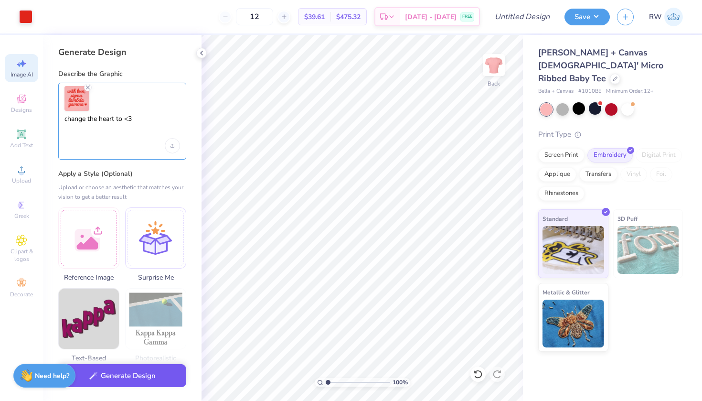
type textarea "change the heart to <3"
click at [150, 381] on button "Generate Design" at bounding box center [122, 375] width 128 height 23
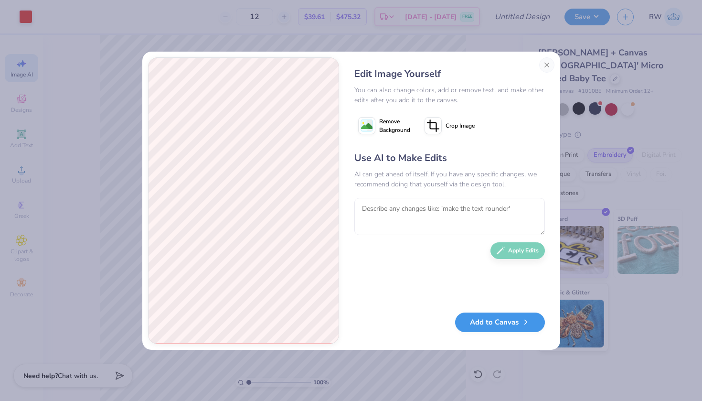
click at [513, 326] on button "Add to Canvas" at bounding box center [500, 322] width 90 height 20
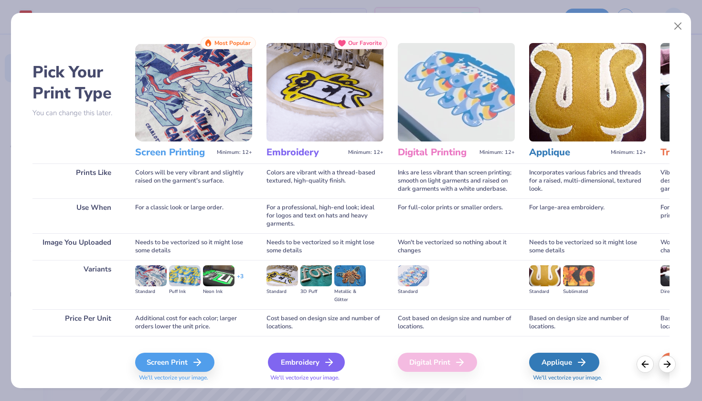
click at [304, 366] on div "Embroidery" at bounding box center [306, 361] width 77 height 19
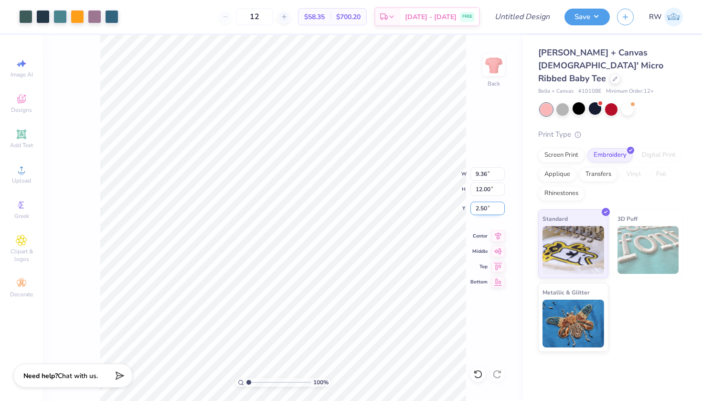
click at [480, 214] on div "100 % Back W 9.36 9.36 " H 12.00 12.00 " Y 2.50 2.50 " Center Middle Top Bottom" at bounding box center [283, 218] width 480 height 366
type input "2.51"
type input "1.25"
type input "1.83"
type input "4.56"
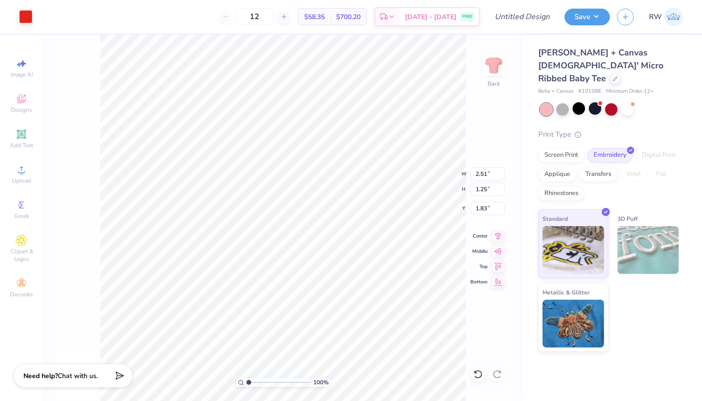
type input "1.19"
type input "6.10"
type input "2.87"
type input "2.10"
type input "7.42"
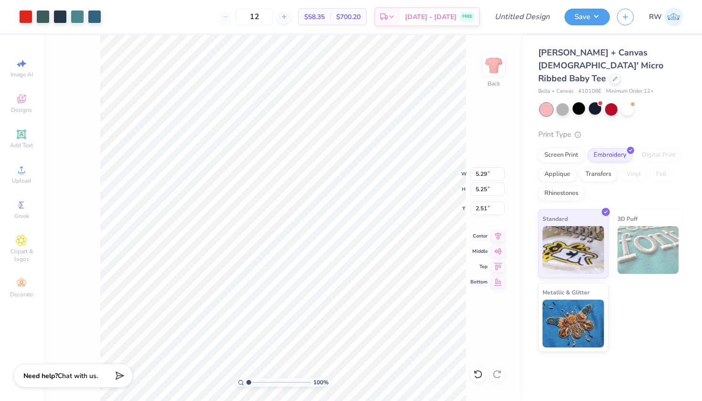
type input "4.71"
type input "4.68"
type input "3.09"
click at [482, 373] on icon at bounding box center [478, 374] width 10 height 10
click at [480, 373] on icon at bounding box center [478, 374] width 10 height 10
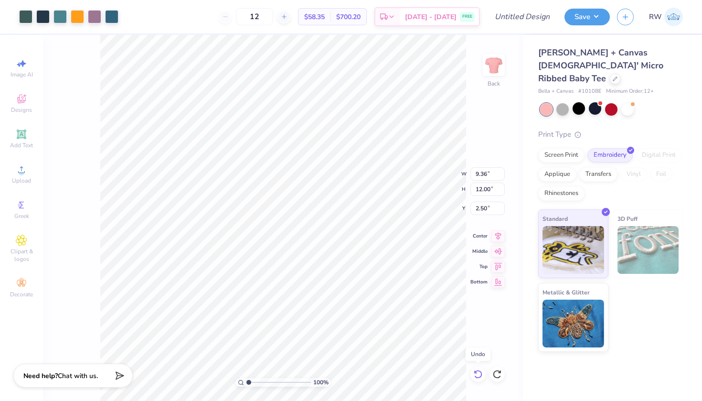
click at [480, 373] on icon at bounding box center [478, 374] width 10 height 10
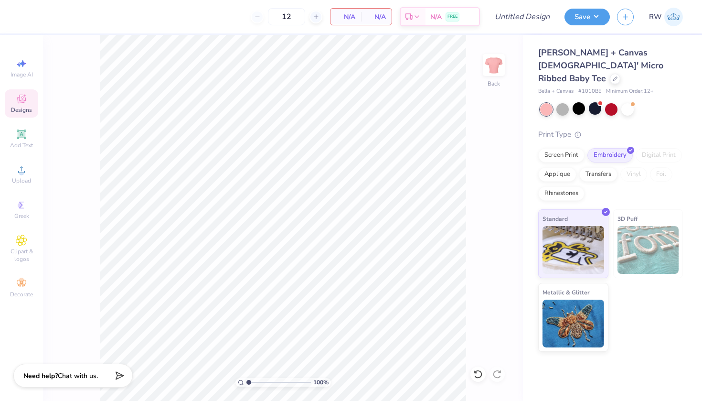
click at [26, 98] on icon at bounding box center [21, 98] width 11 height 11
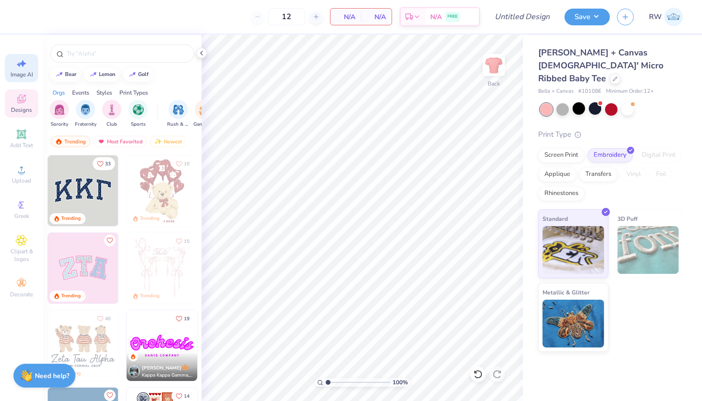
click at [26, 72] on span "Image AI" at bounding box center [22, 75] width 22 height 8
select select "4"
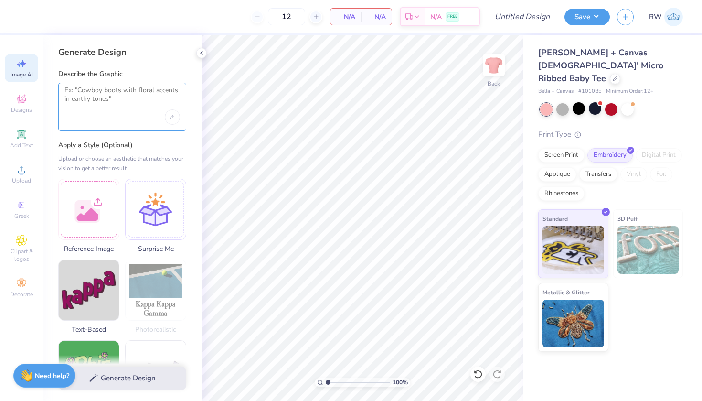
click at [121, 94] on textarea at bounding box center [122, 98] width 116 height 24
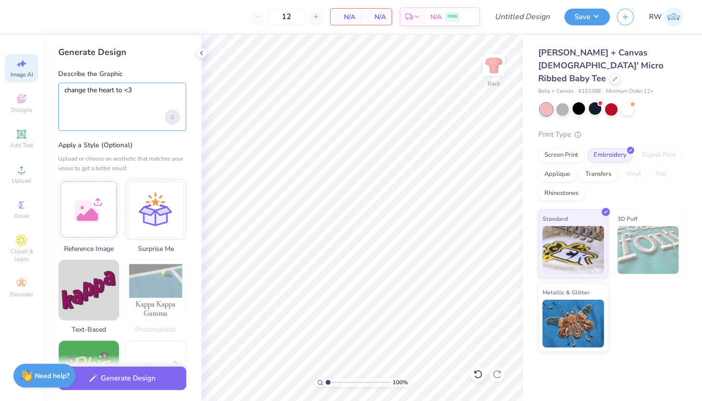
type textarea "change the heart to <3"
click at [173, 122] on div "Upload image" at bounding box center [172, 116] width 15 height 15
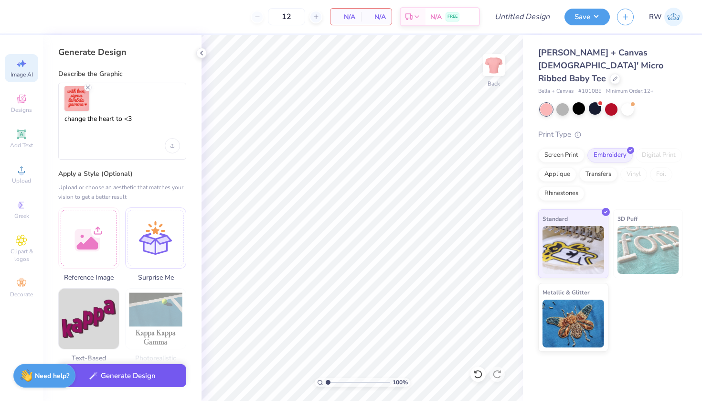
click at [153, 376] on button "Generate Design" at bounding box center [122, 375] width 128 height 23
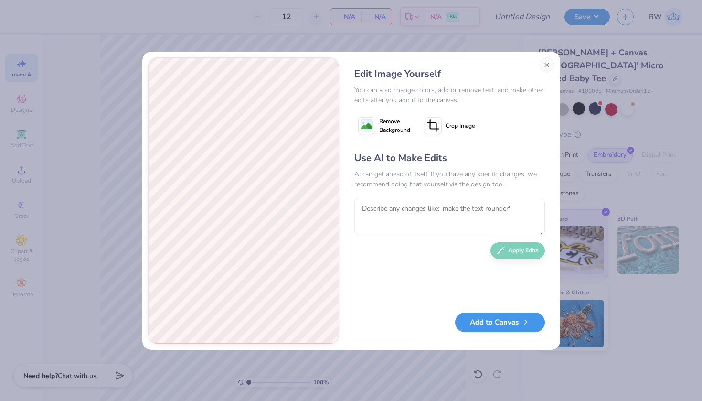
click at [519, 329] on button "Add to Canvas" at bounding box center [500, 322] width 90 height 20
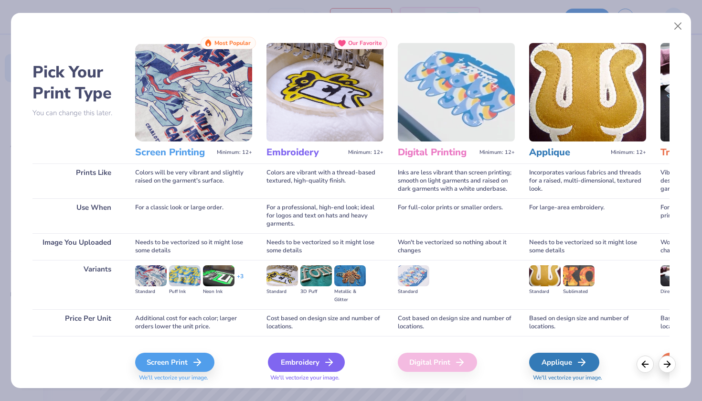
click at [311, 361] on div "Embroidery" at bounding box center [306, 361] width 77 height 19
click at [308, 358] on div "Embroidery" at bounding box center [306, 361] width 77 height 19
click at [668, 366] on icon at bounding box center [667, 362] width 11 height 11
click at [298, 364] on div "Embroidery" at bounding box center [306, 361] width 77 height 19
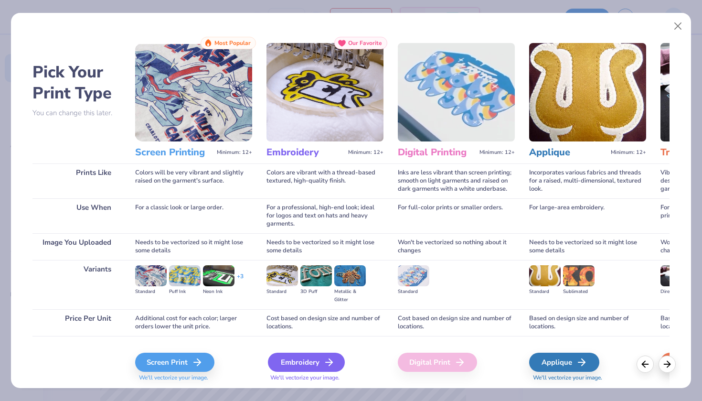
click at [298, 364] on div "Embroidery" at bounding box center [306, 361] width 77 height 19
click at [336, 363] on div "Embroidery" at bounding box center [306, 361] width 77 height 19
click at [332, 361] on polyline at bounding box center [330, 362] width 3 height 7
click at [677, 26] on button "Close" at bounding box center [678, 26] width 18 height 18
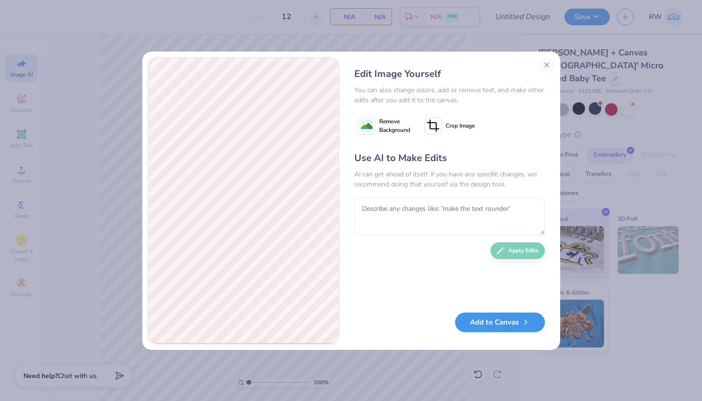
click at [515, 328] on button "Add to Canvas" at bounding box center [500, 322] width 90 height 20
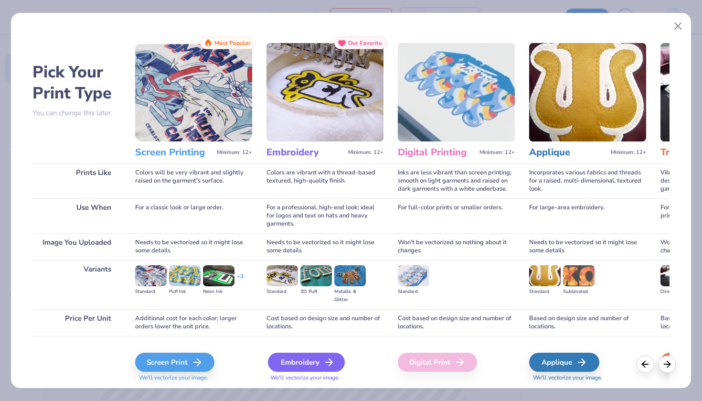
click at [308, 361] on div "Embroidery" at bounding box center [306, 361] width 77 height 19
click at [305, 364] on div "Embroidery" at bounding box center [306, 361] width 77 height 19
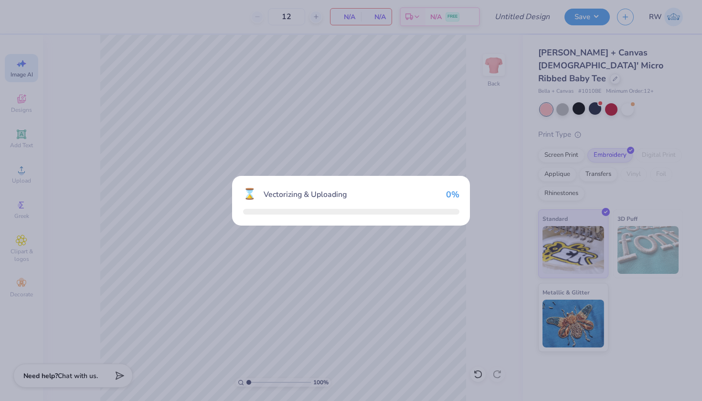
click at [305, 364] on div "⌛ Vectorizing & Uploading 0 %" at bounding box center [351, 200] width 702 height 401
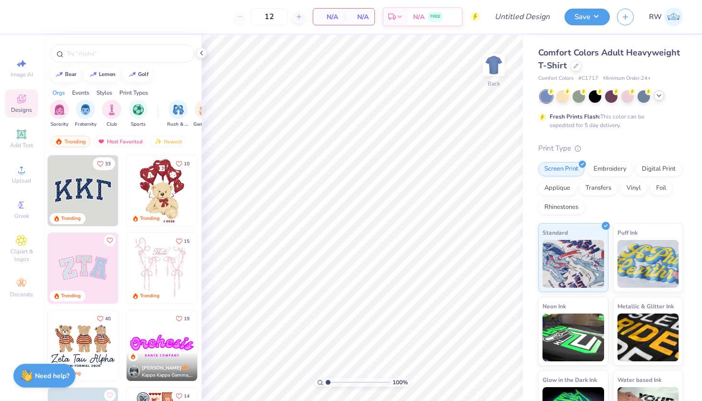
click at [657, 98] on icon at bounding box center [659, 96] width 8 height 8
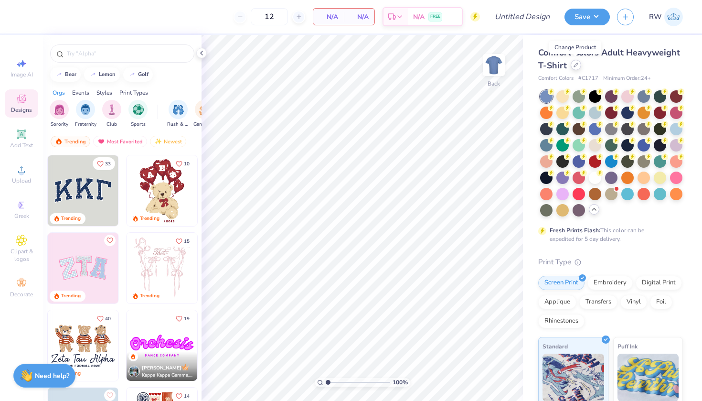
click at [576, 66] on icon at bounding box center [575, 65] width 5 height 5
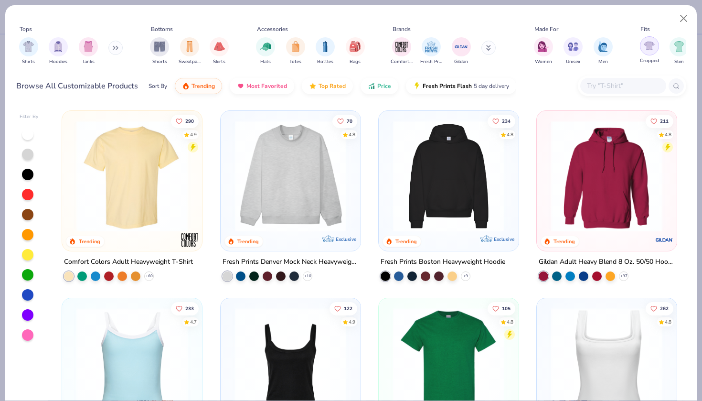
click at [644, 48] on img "filter for Cropped" at bounding box center [649, 45] width 11 height 11
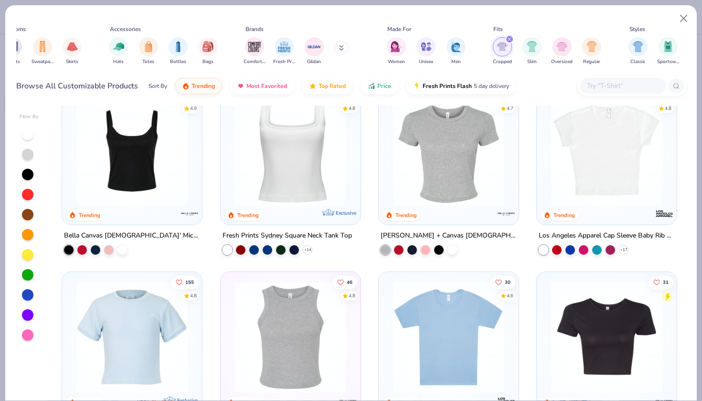
scroll to position [27, 0]
click at [596, 185] on img at bounding box center [606, 149] width 121 height 111
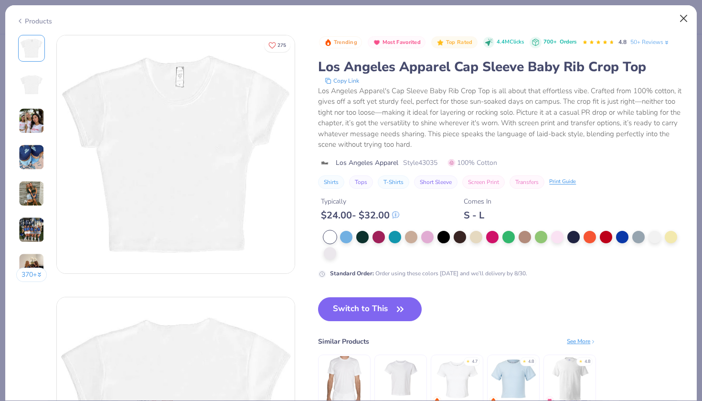
click at [682, 20] on button "Close" at bounding box center [684, 19] width 18 height 18
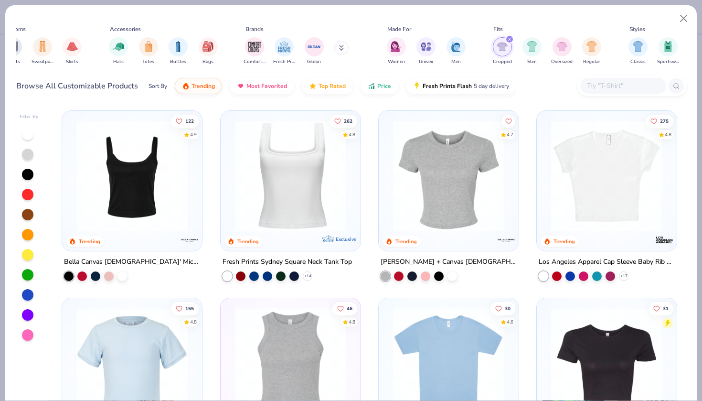
click at [655, 208] on img at bounding box center [606, 175] width 121 height 111
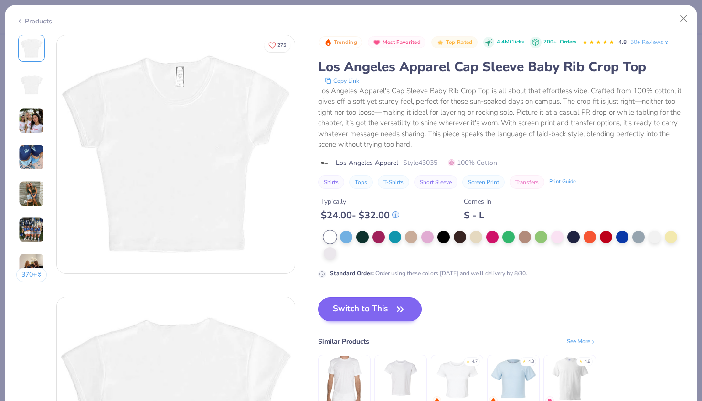
click at [389, 311] on button "Switch to This" at bounding box center [370, 309] width 104 height 24
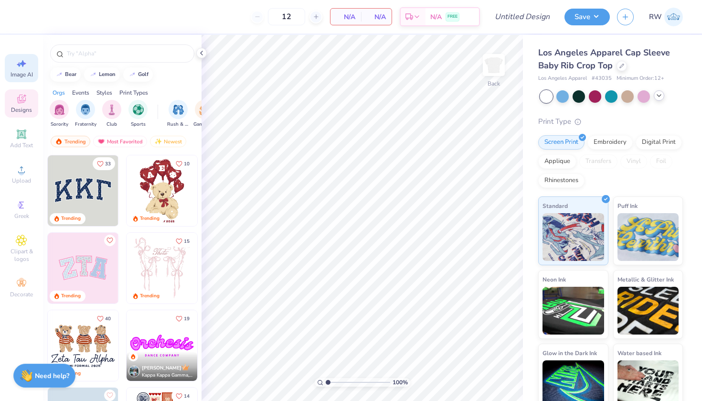
click at [17, 68] on icon at bounding box center [21, 63] width 11 height 11
select select "4"
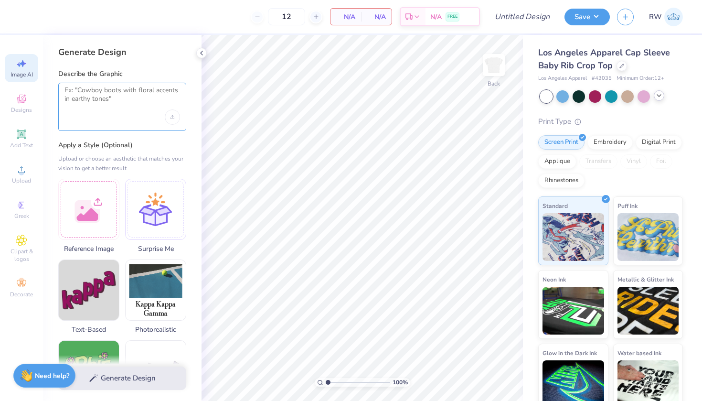
click at [113, 91] on textarea at bounding box center [122, 98] width 116 height 24
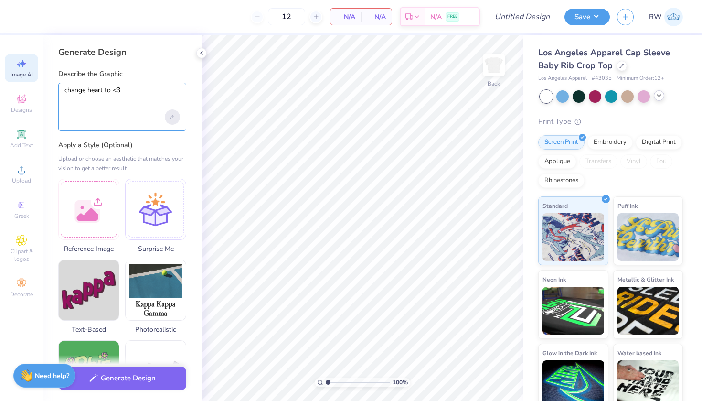
type textarea "change heart to <3"
click at [170, 115] on div "Upload image" at bounding box center [172, 116] width 15 height 15
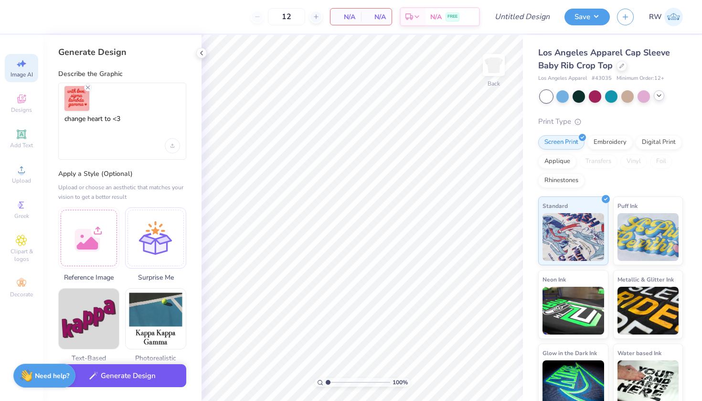
click at [120, 375] on button "Generate Design" at bounding box center [122, 375] width 128 height 23
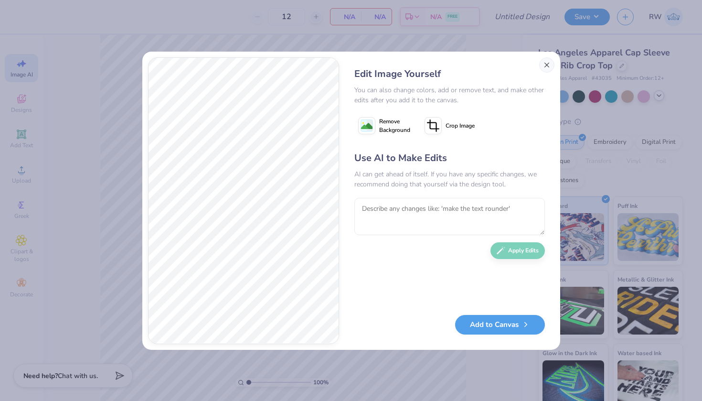
click at [548, 68] on button "Close" at bounding box center [546, 64] width 15 height 15
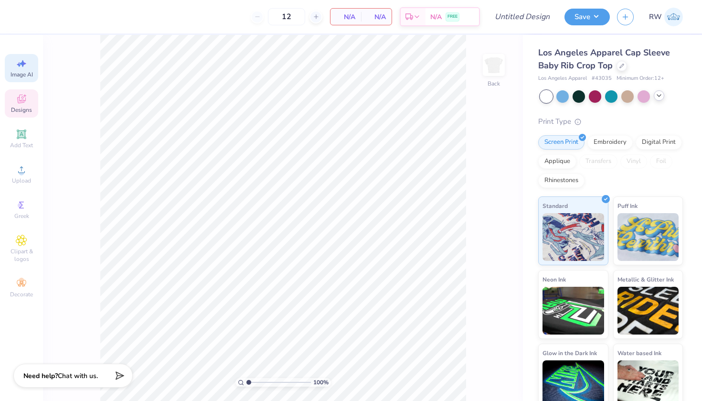
click at [23, 104] on icon at bounding box center [21, 98] width 11 height 11
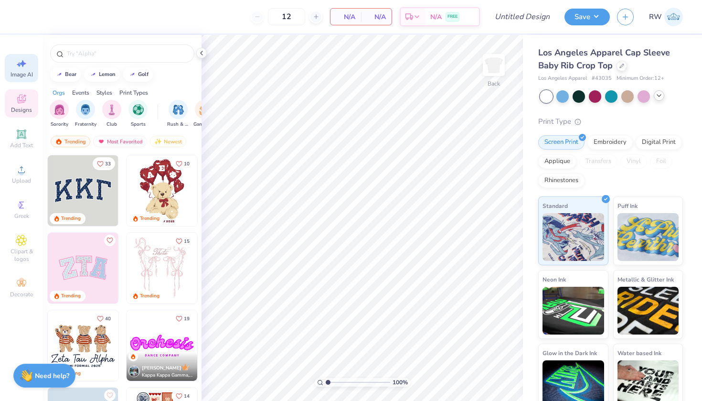
click at [22, 70] on div "Image AI" at bounding box center [21, 68] width 33 height 28
select select "4"
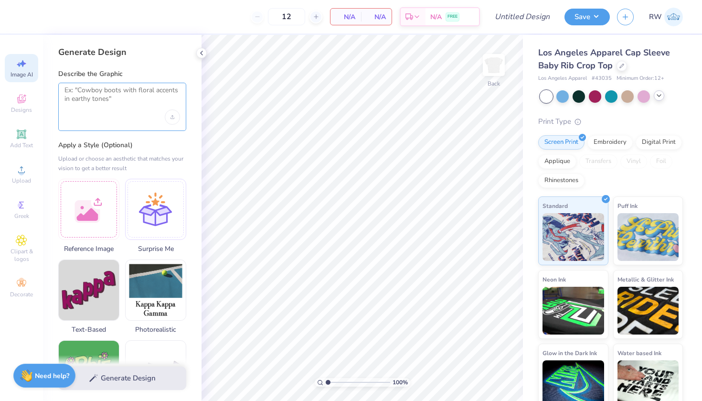
click at [145, 100] on textarea at bounding box center [122, 98] width 116 height 24
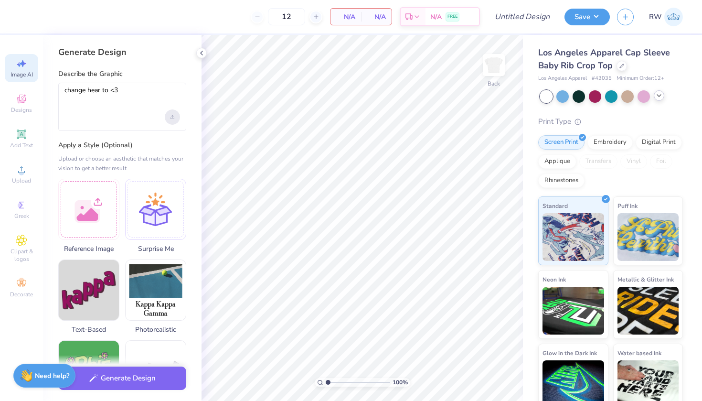
click at [171, 117] on icon "Upload image" at bounding box center [172, 117] width 4 height 4
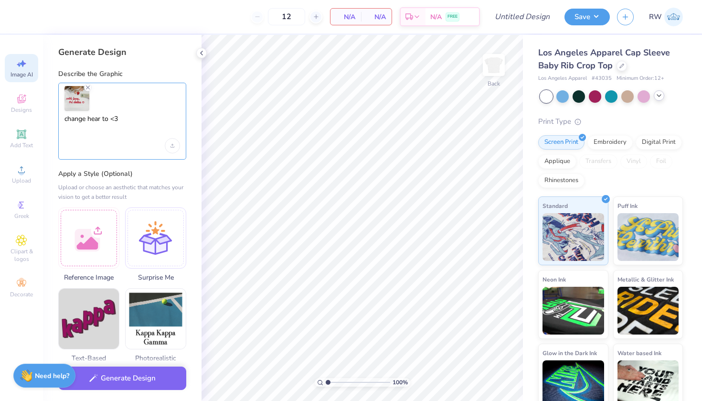
click at [99, 117] on textarea "change hear to <3" at bounding box center [122, 127] width 116 height 24
click at [101, 119] on textarea "change hear to <3" at bounding box center [122, 127] width 116 height 24
click at [130, 121] on textarea "change heart to <3" at bounding box center [122, 127] width 116 height 24
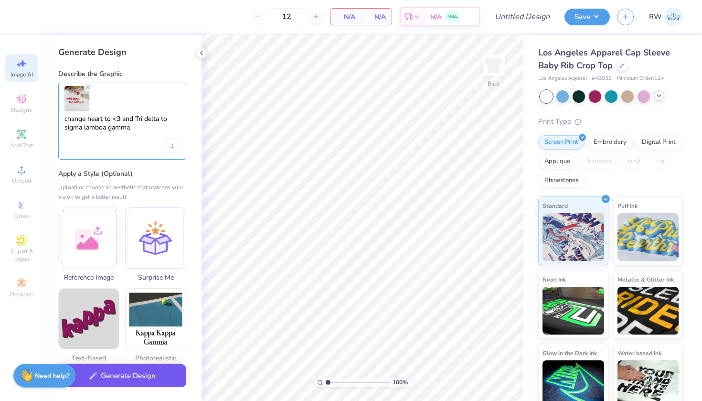
type textarea "change heart to <3 and Tri delta to sigma lambda gamma"
click at [119, 377] on button "Generate Design" at bounding box center [122, 375] width 128 height 23
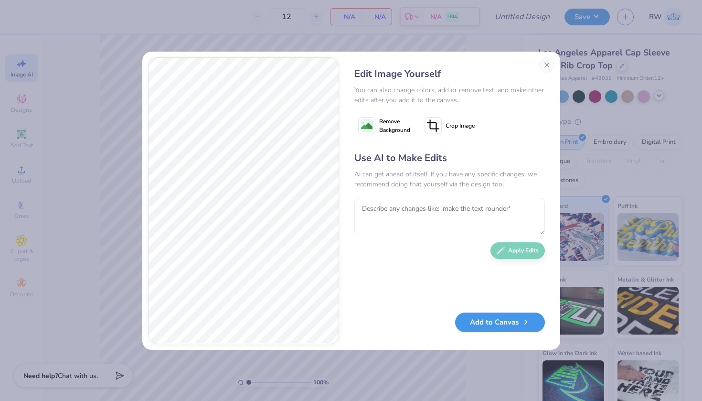
click at [493, 325] on button "Add to Canvas" at bounding box center [500, 322] width 90 height 20
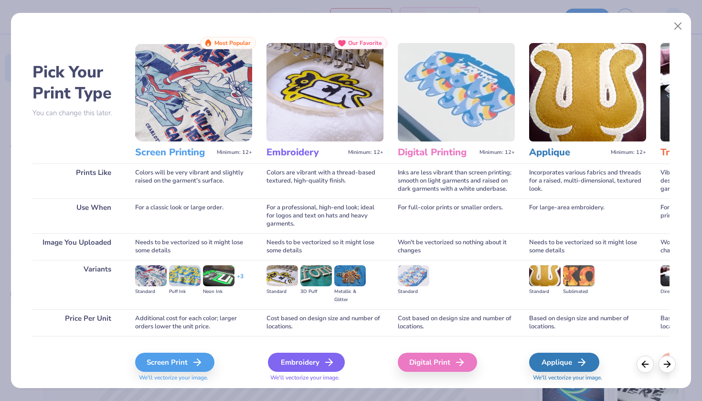
click at [311, 355] on div "Embroidery" at bounding box center [306, 361] width 77 height 19
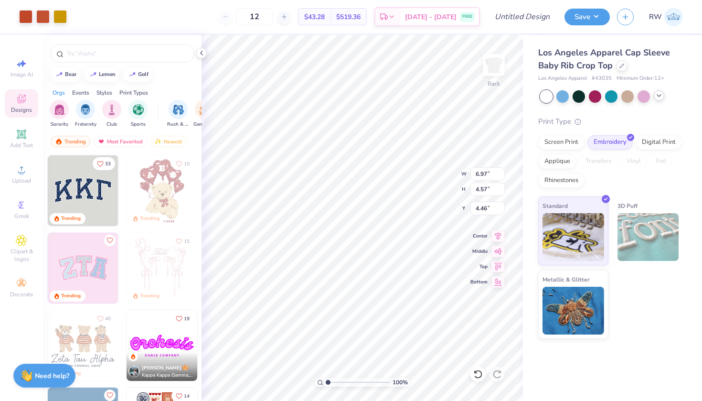
type input "1.00"
type input "5.43"
type input "3.56"
type input "4.51"
type input "2.96"
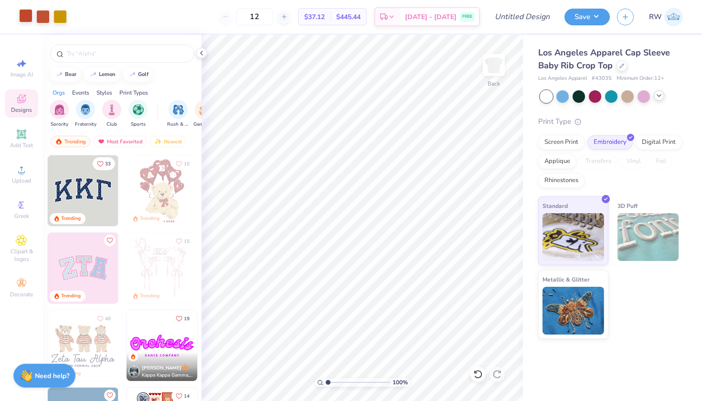
click at [29, 17] on div at bounding box center [25, 15] width 13 height 13
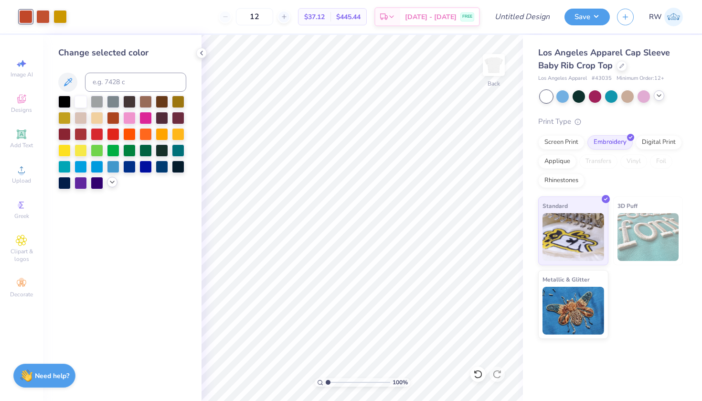
click at [114, 187] on div at bounding box center [112, 182] width 11 height 11
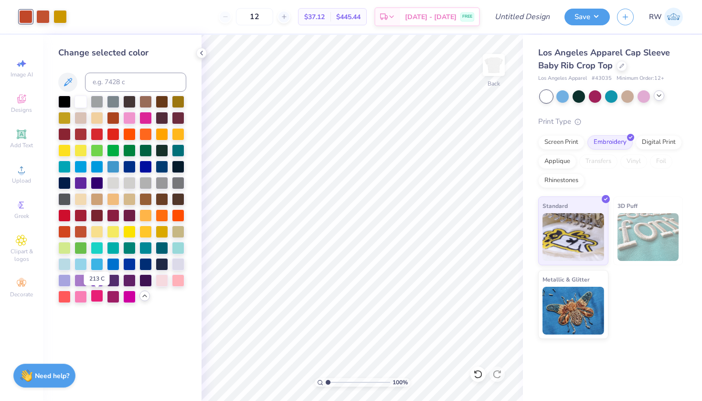
click at [96, 297] on div at bounding box center [97, 295] width 12 height 12
click at [44, 17] on div at bounding box center [42, 15] width 13 height 13
click at [98, 298] on div at bounding box center [97, 295] width 12 height 12
click at [49, 18] on div at bounding box center [42, 15] width 13 height 13
click at [113, 282] on div at bounding box center [113, 279] width 12 height 12
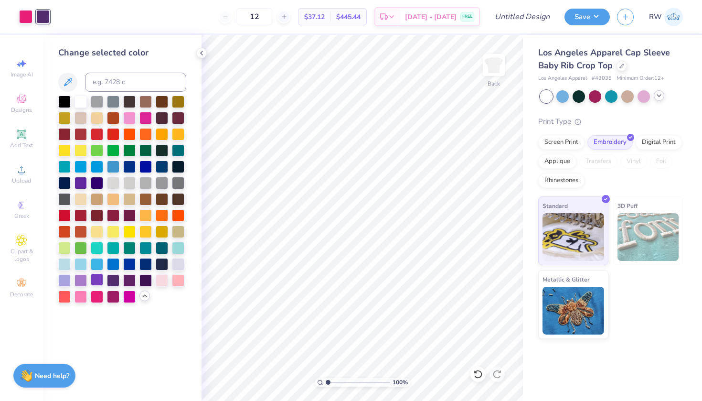
click at [94, 282] on div at bounding box center [97, 279] width 12 height 12
click at [79, 285] on div at bounding box center [80, 279] width 12 height 12
click at [96, 282] on div at bounding box center [97, 279] width 12 height 12
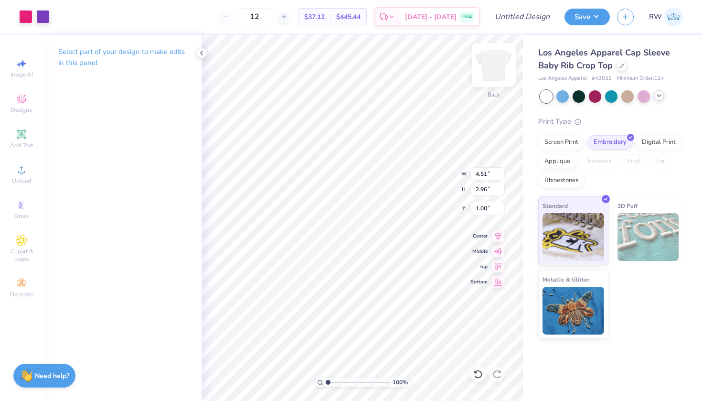
type input "3.82"
type input "2.50"
type input "0.97"
type input "0.66"
click at [658, 99] on div at bounding box center [659, 95] width 11 height 11
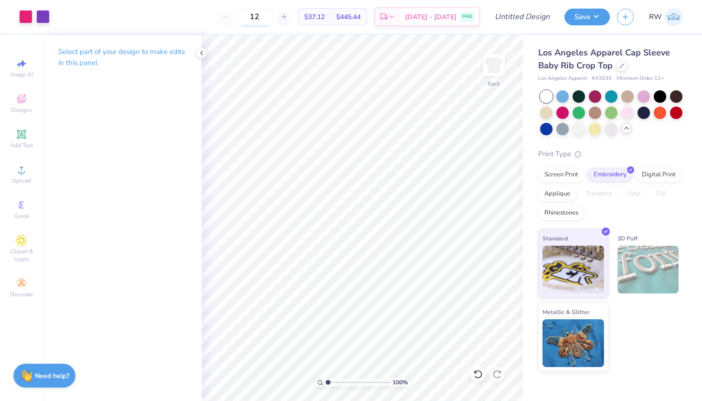
click at [273, 20] on input "12" at bounding box center [254, 16] width 37 height 17
type input "1"
type input "5"
type input "1"
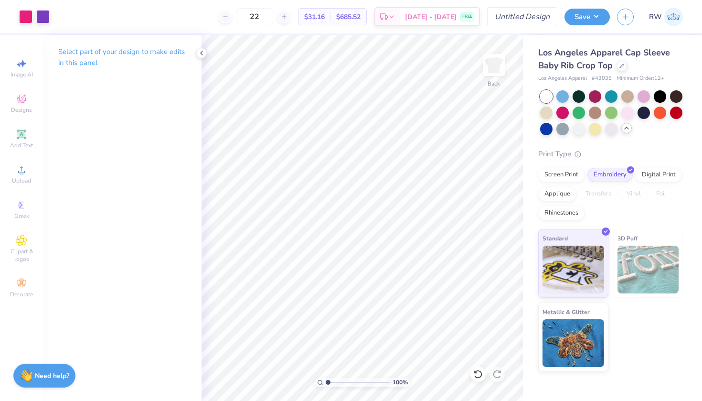
type input "22"
click at [513, 15] on input "Design Title" at bounding box center [533, 16] width 47 height 19
click at [529, 16] on input "SLB Baby Tees" at bounding box center [533, 16] width 47 height 19
type input "SLB Fall Baby Tees"
click at [598, 18] on button "Save" at bounding box center [586, 15] width 45 height 17
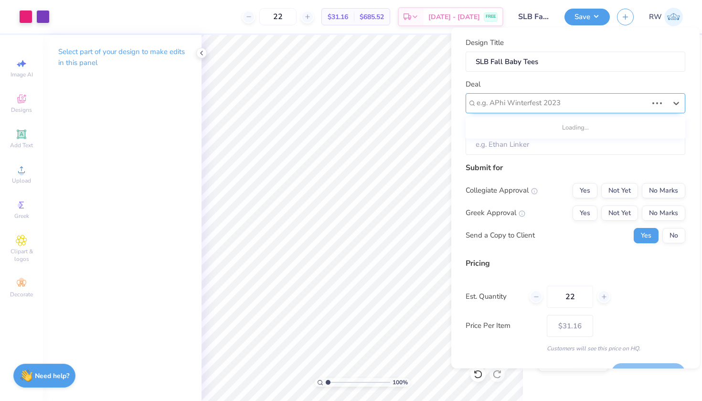
click at [535, 104] on div "e.g. APhi Winterfest 2023" at bounding box center [562, 102] width 171 height 11
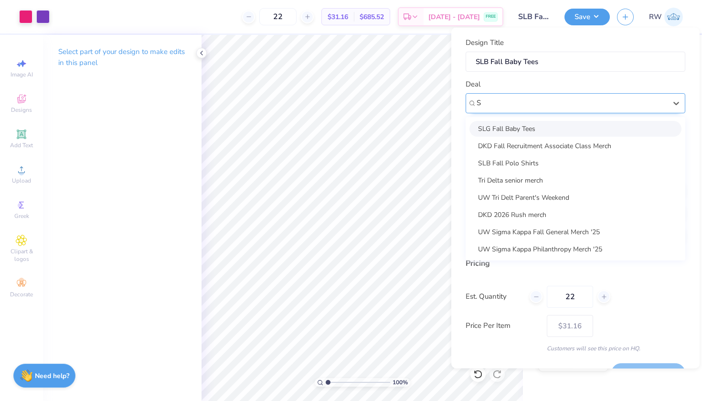
click at [523, 127] on div "SLG Fall Baby Tees" at bounding box center [575, 128] width 212 height 16
type input "S"
type input "Miranda Clue"
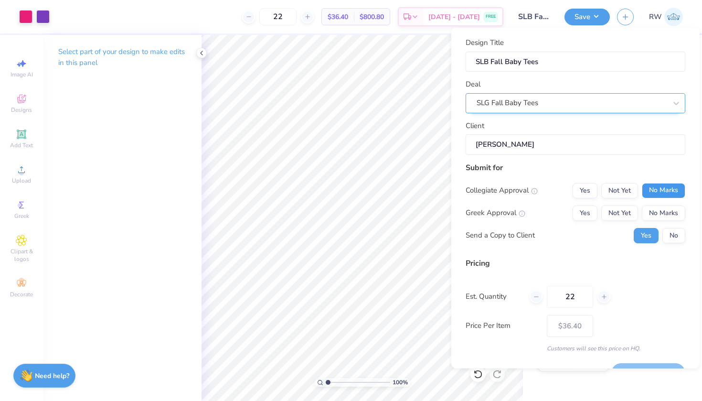
click at [674, 189] on button "No Marks" at bounding box center [663, 189] width 43 height 15
click at [589, 212] on button "Yes" at bounding box center [585, 212] width 25 height 15
type input "$36.40"
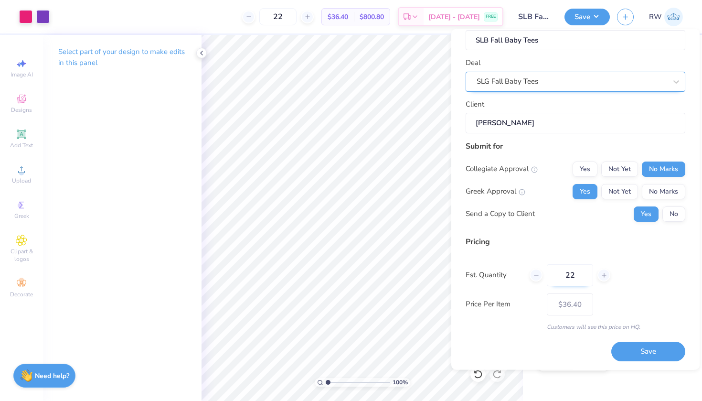
scroll to position [22, 0]
click at [576, 274] on input "22" at bounding box center [570, 275] width 46 height 22
type input "2"
type input "15"
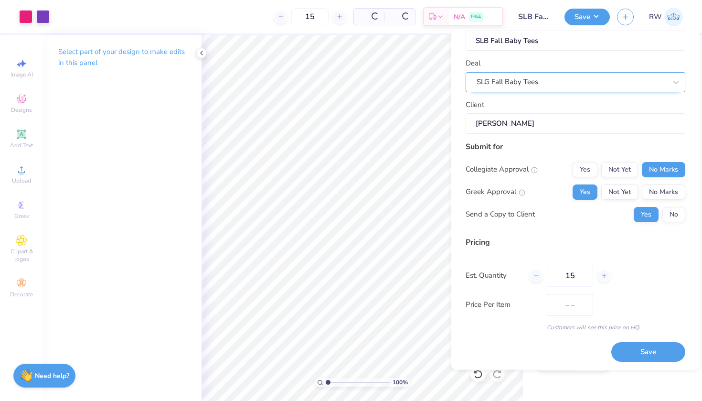
type input "$40.65"
type input "15"
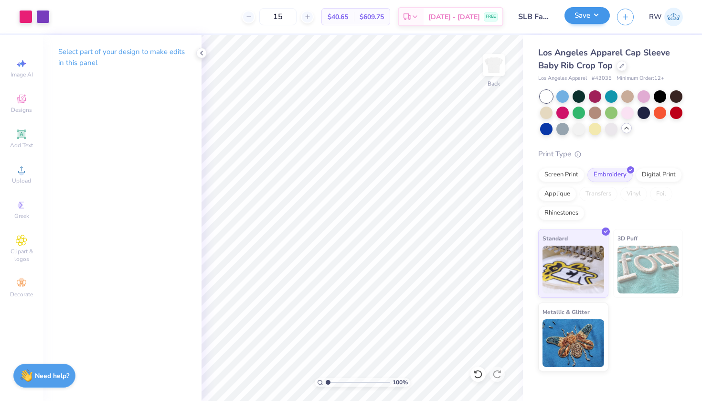
click at [597, 20] on button "Save" at bounding box center [586, 15] width 45 height 17
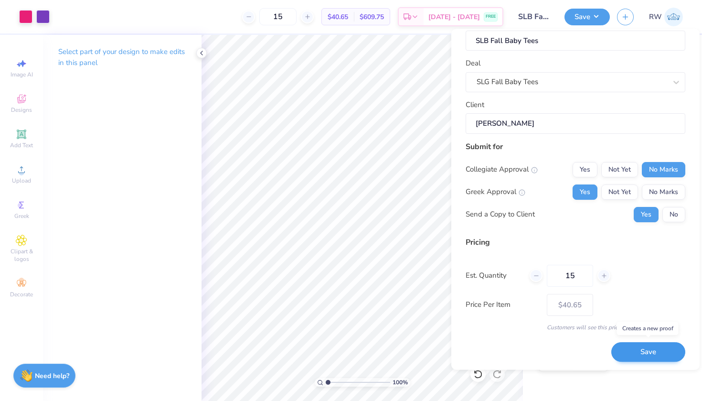
click at [655, 350] on button "Save" at bounding box center [648, 352] width 74 height 20
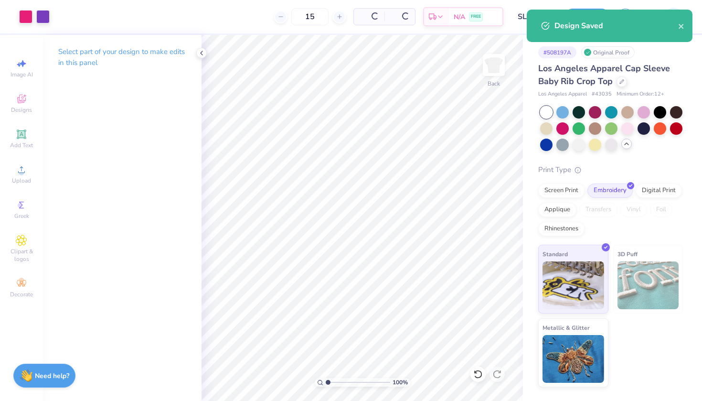
type input "$40.65"
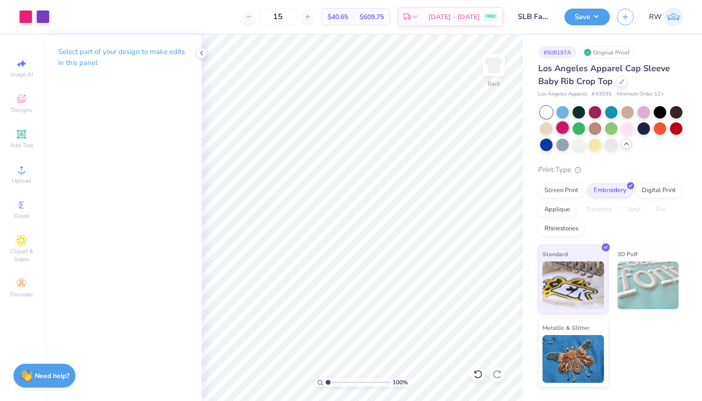
click at [562, 127] on div at bounding box center [562, 127] width 12 height 12
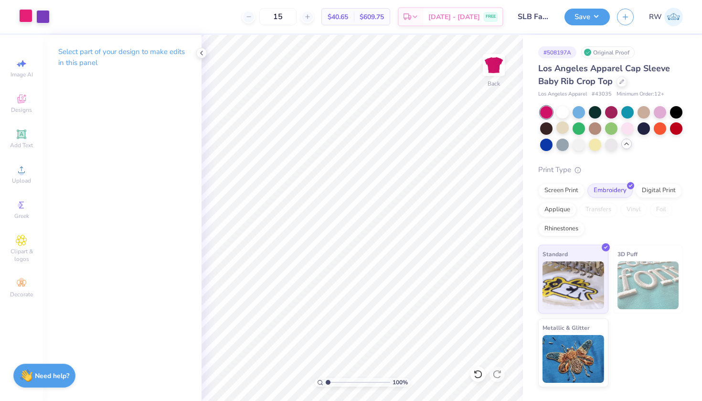
click at [28, 19] on div at bounding box center [25, 15] width 13 height 13
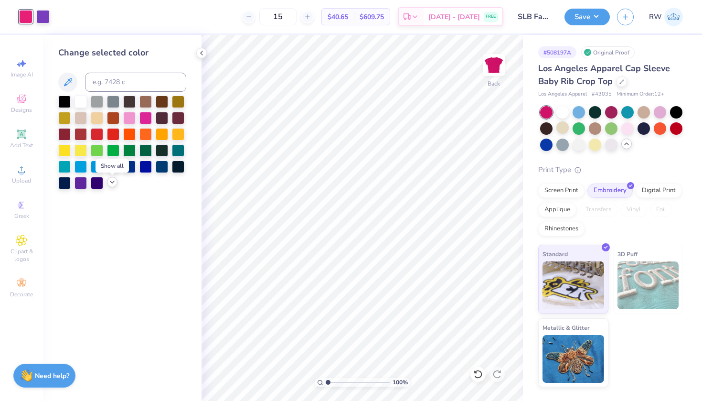
click at [112, 186] on icon at bounding box center [112, 182] width 8 height 8
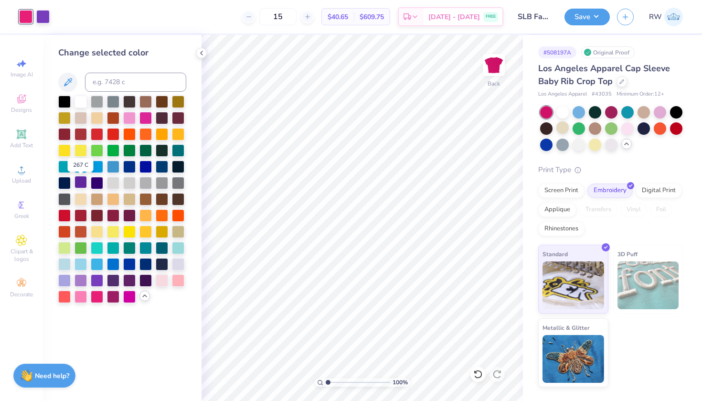
click at [84, 185] on div at bounding box center [80, 182] width 12 height 12
click at [47, 20] on div at bounding box center [42, 15] width 13 height 13
click at [81, 186] on div at bounding box center [80, 182] width 12 height 12
click at [202, 53] on icon at bounding box center [202, 53] width 8 height 8
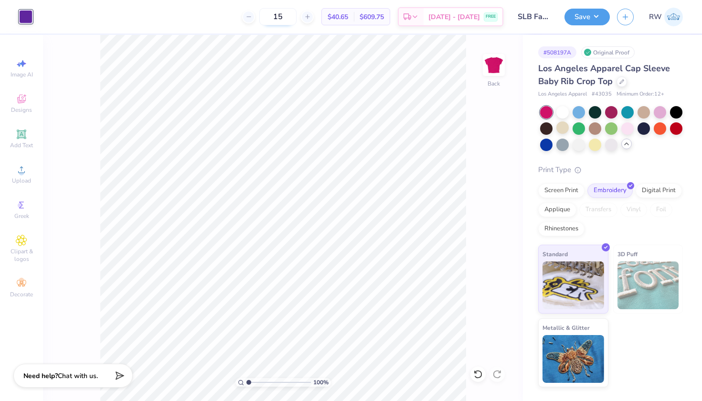
click at [297, 20] on input "15" at bounding box center [277, 16] width 37 height 17
type input "1"
type input "15"
click at [26, 18] on div at bounding box center [25, 16] width 13 height 13
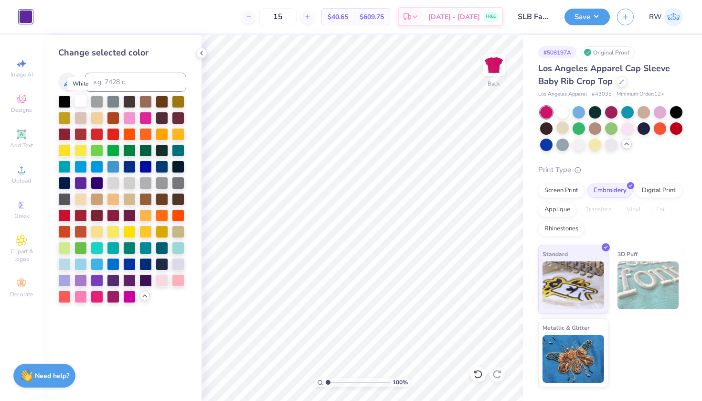
click at [78, 105] on div at bounding box center [80, 101] width 12 height 12
click at [96, 281] on div at bounding box center [97, 279] width 12 height 12
click at [110, 280] on div at bounding box center [113, 279] width 12 height 12
click at [121, 282] on div at bounding box center [122, 199] width 128 height 207
click at [130, 283] on div at bounding box center [129, 279] width 12 height 12
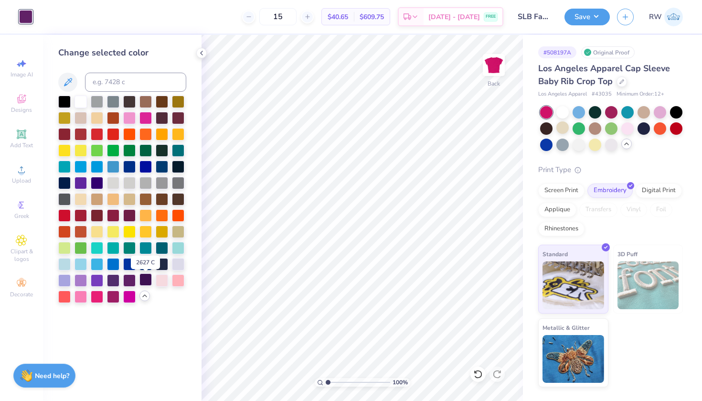
click at [144, 282] on div at bounding box center [145, 279] width 12 height 12
click at [83, 185] on div at bounding box center [80, 182] width 12 height 12
click at [82, 101] on div at bounding box center [80, 101] width 12 height 12
click at [62, 100] on div at bounding box center [64, 101] width 12 height 12
click at [82, 106] on div at bounding box center [80, 101] width 12 height 12
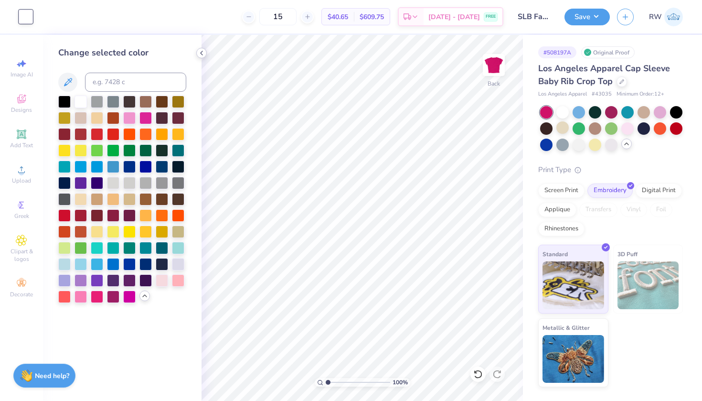
click at [202, 52] on polyline at bounding box center [202, 53] width 2 height 4
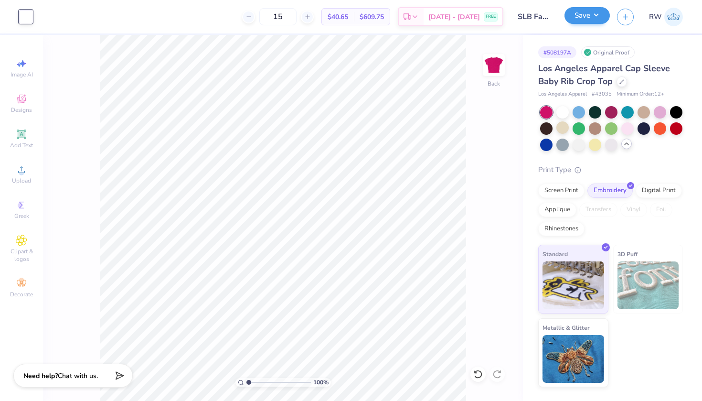
click at [592, 21] on button "Save" at bounding box center [586, 15] width 45 height 17
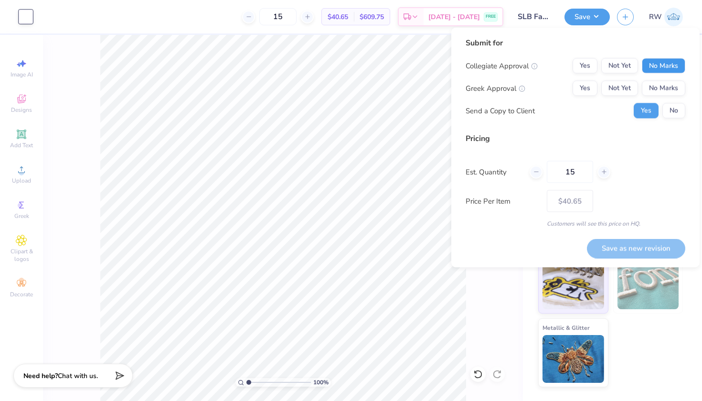
click at [668, 66] on button "No Marks" at bounding box center [663, 65] width 43 height 15
click at [587, 86] on button "Yes" at bounding box center [585, 88] width 25 height 15
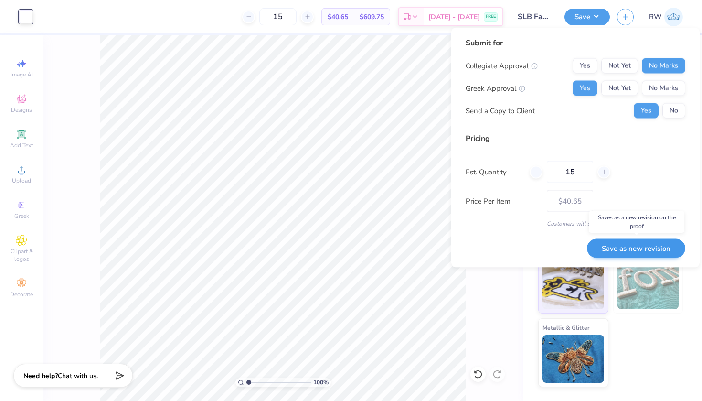
click at [650, 250] on button "Save as new revision" at bounding box center [636, 248] width 98 height 20
type input "$40.65"
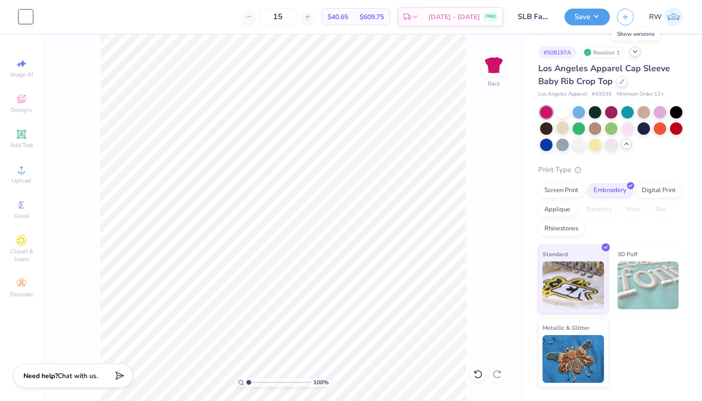
click at [636, 56] on div at bounding box center [635, 51] width 11 height 11
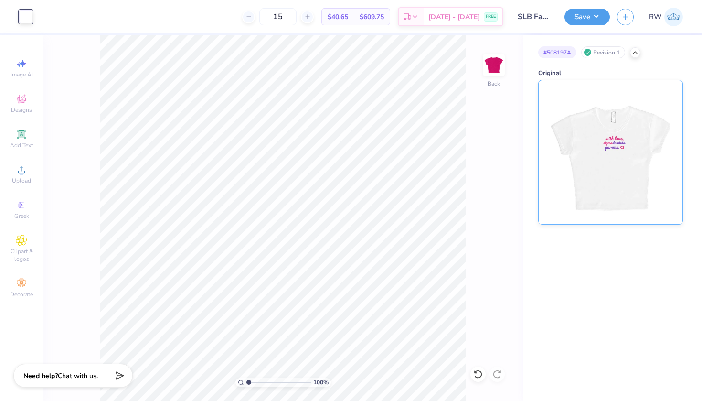
click at [623, 127] on img at bounding box center [610, 152] width 118 height 144
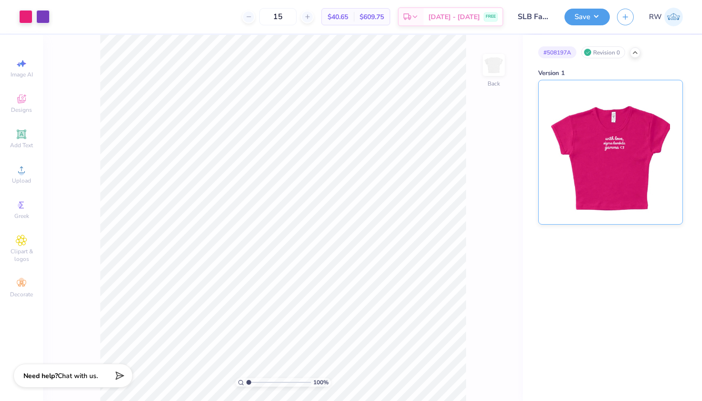
click at [621, 144] on img at bounding box center [610, 152] width 118 height 144
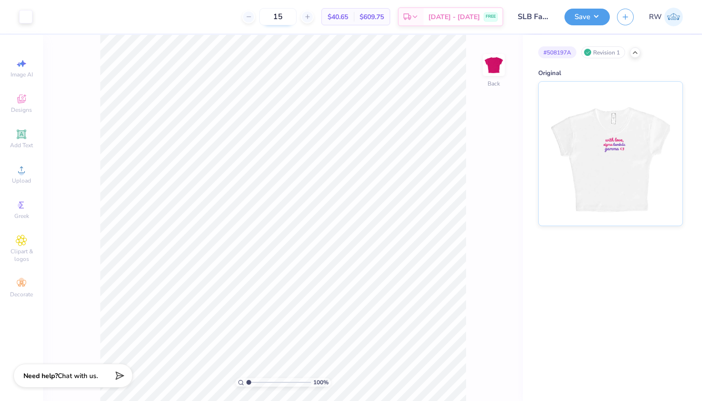
click at [297, 19] on input "15" at bounding box center [277, 16] width 37 height 17
type input "1"
click at [610, 157] on img at bounding box center [610, 152] width 118 height 144
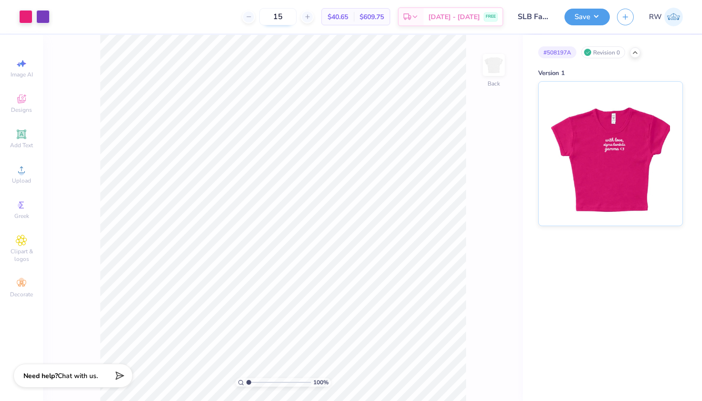
click at [297, 13] on input "15" at bounding box center [277, 16] width 37 height 17
type input "1"
type input "15"
click at [587, 182] on img at bounding box center [610, 152] width 118 height 144
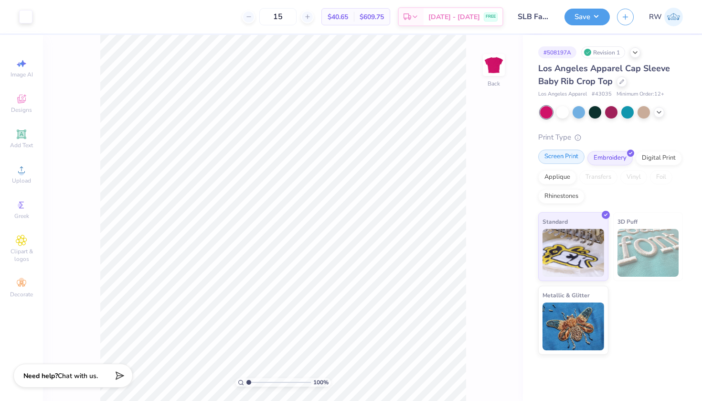
click at [560, 157] on div "Screen Print" at bounding box center [561, 156] width 46 height 14
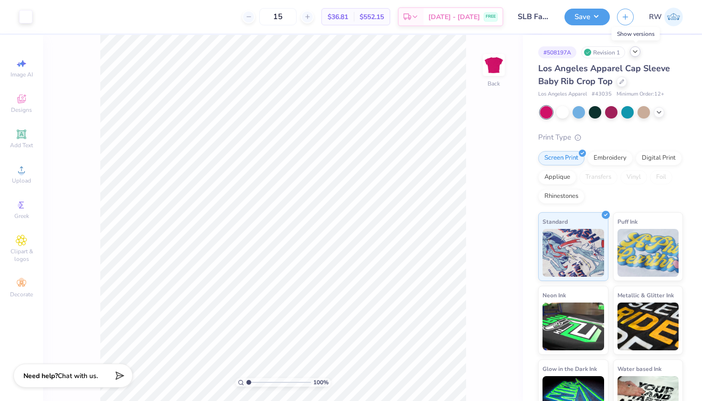
click at [634, 55] on div at bounding box center [635, 51] width 11 height 11
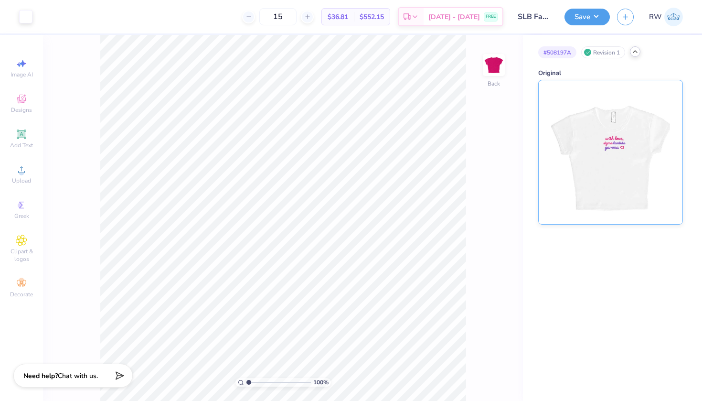
click at [622, 175] on img at bounding box center [610, 152] width 118 height 144
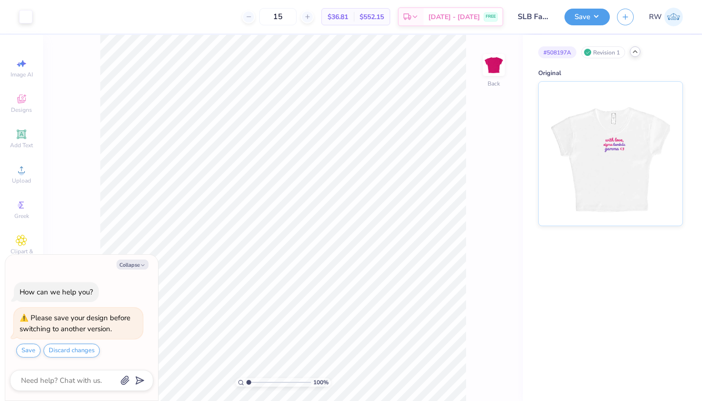
click at [638, 53] on icon at bounding box center [635, 52] width 8 height 8
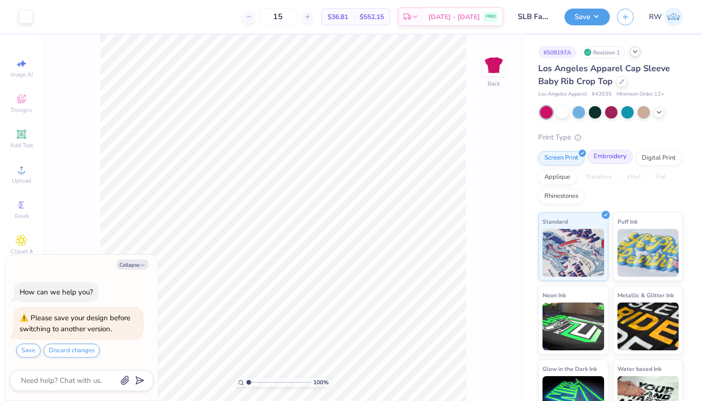
click at [611, 155] on div "Embroidery" at bounding box center [609, 156] width 45 height 14
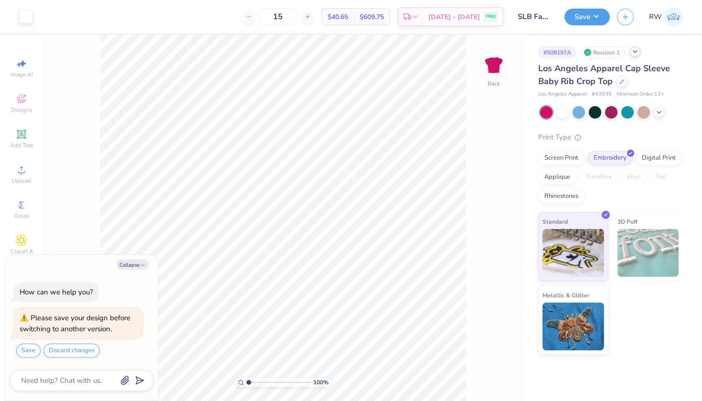
click at [635, 53] on icon at bounding box center [635, 52] width 8 height 8
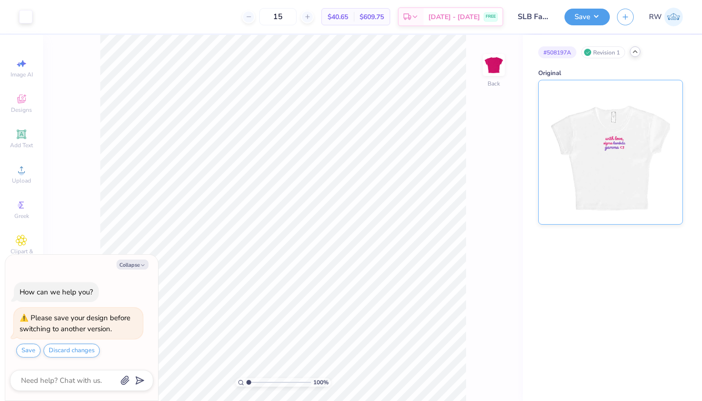
click at [612, 132] on img at bounding box center [610, 152] width 118 height 144
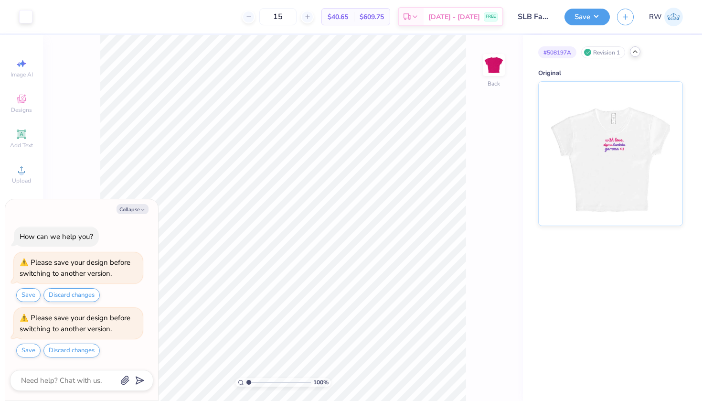
type textarea "x"
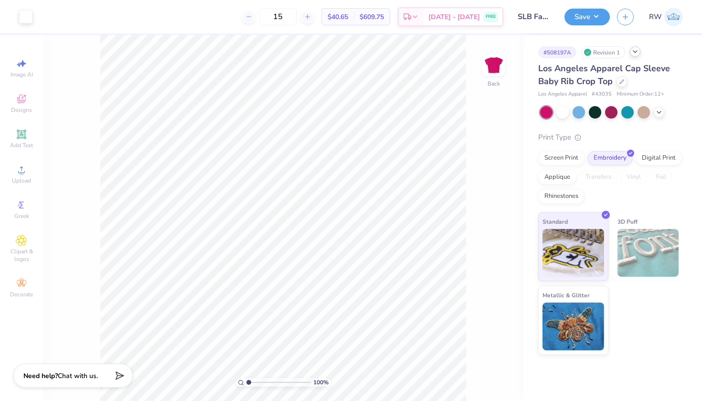
click at [635, 53] on icon at bounding box center [635, 52] width 8 height 8
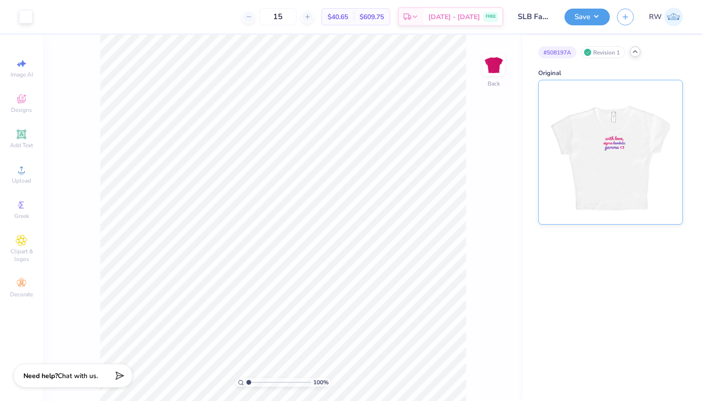
click at [605, 159] on img at bounding box center [610, 152] width 118 height 144
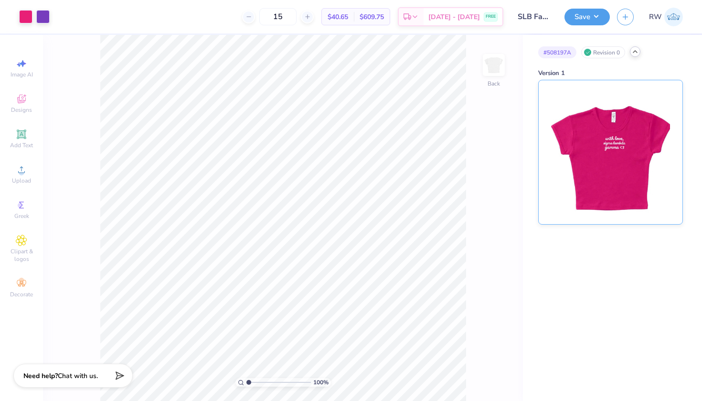
click at [604, 145] on img at bounding box center [610, 152] width 118 height 144
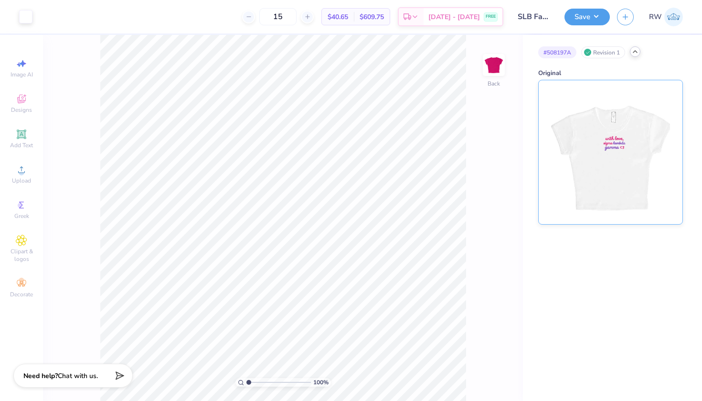
click at [556, 112] on img at bounding box center [610, 152] width 118 height 144
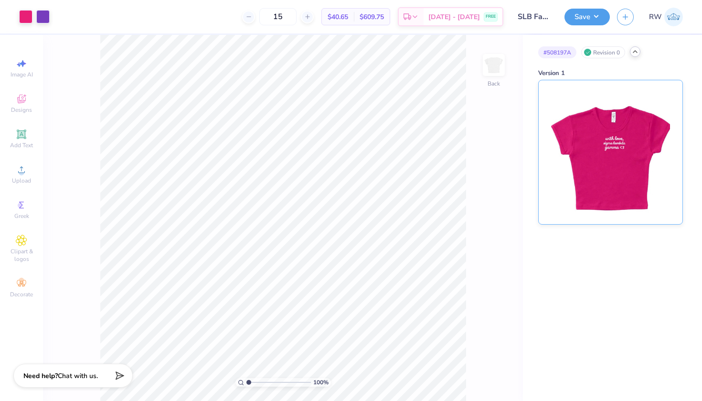
click at [562, 105] on img at bounding box center [610, 152] width 118 height 144
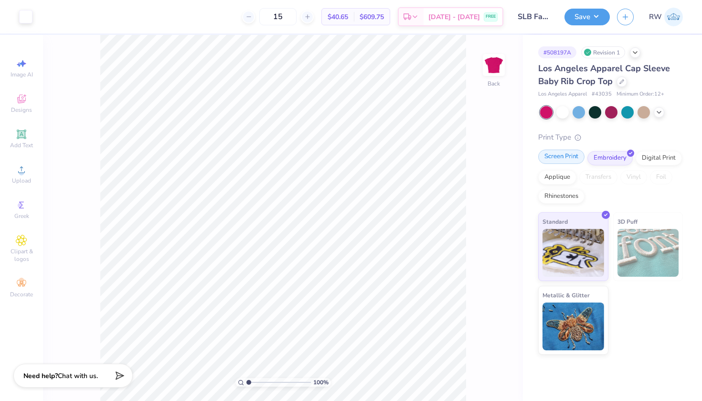
click at [566, 156] on div "Screen Print" at bounding box center [561, 156] width 46 height 14
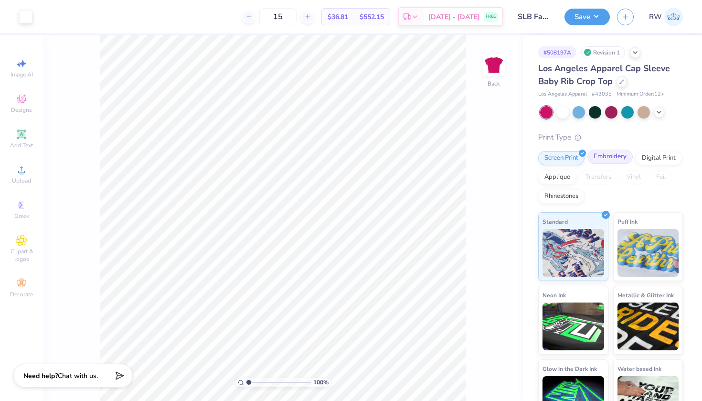
click at [605, 157] on div "Embroidery" at bounding box center [609, 156] width 45 height 14
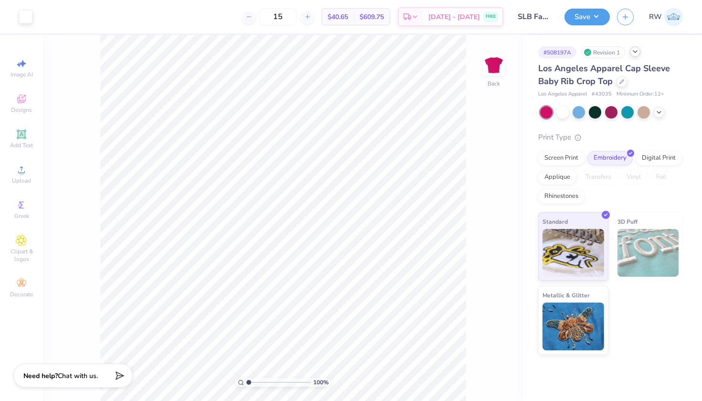
click at [634, 55] on div at bounding box center [635, 51] width 11 height 11
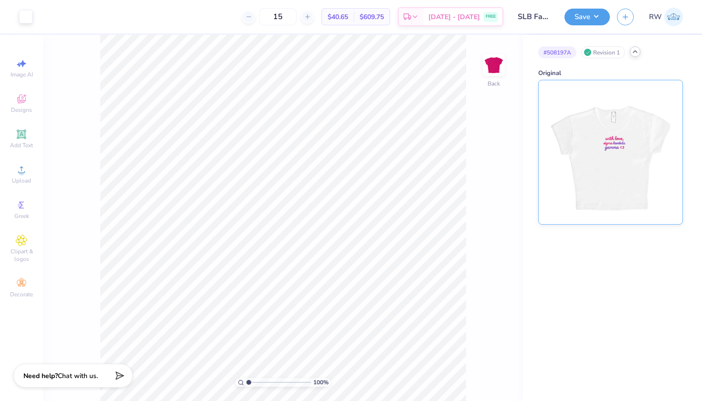
click at [617, 161] on img at bounding box center [610, 152] width 118 height 144
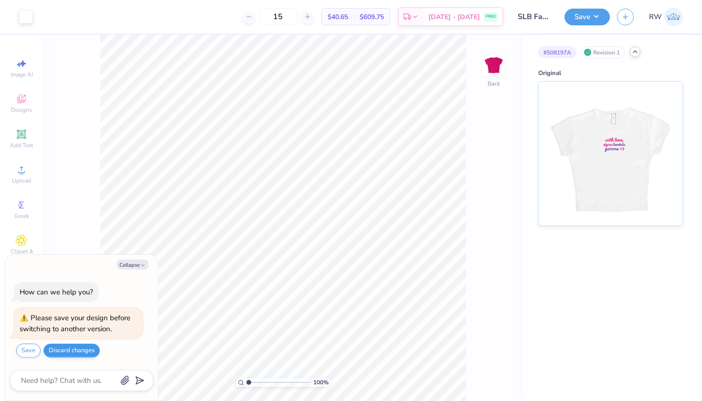
click at [76, 352] on button "Discard changes" at bounding box center [71, 350] width 56 height 14
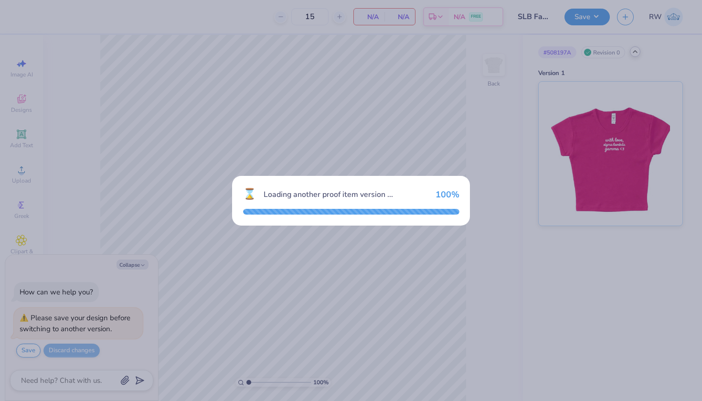
type textarea "x"
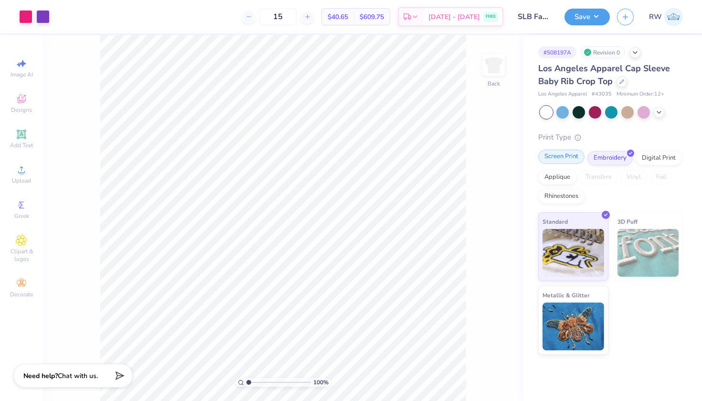
click at [564, 158] on div "Screen Print" at bounding box center [561, 156] width 46 height 14
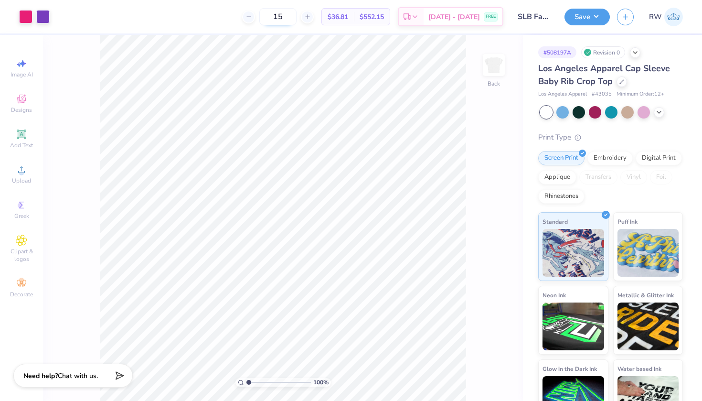
click at [297, 13] on input "15" at bounding box center [277, 16] width 37 height 17
type input "15"
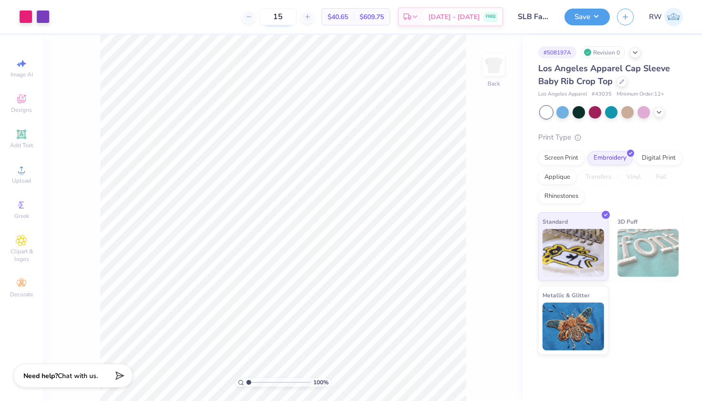
click at [295, 18] on input "15" at bounding box center [277, 16] width 37 height 17
type input "1"
type input "2"
type input "1"
type input "2"
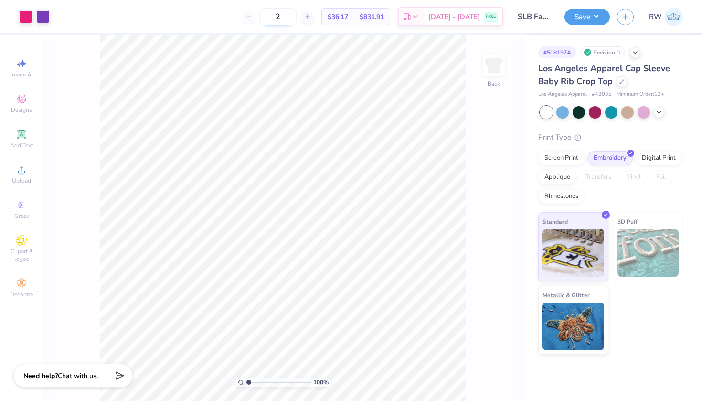
type input "22"
